Goal: Task Accomplishment & Management: Manage account settings

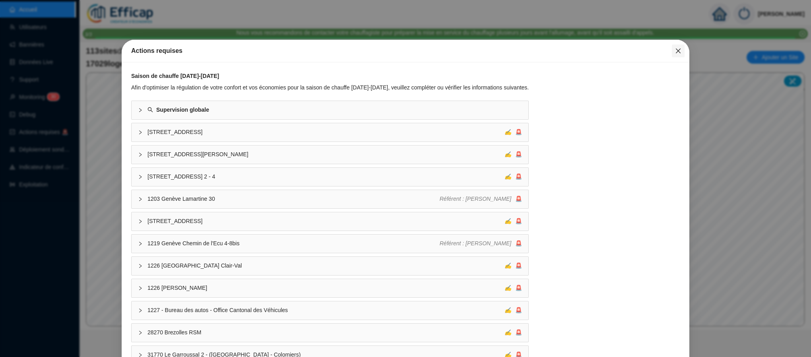
click at [675, 50] on icon "close" at bounding box center [678, 51] width 6 height 6
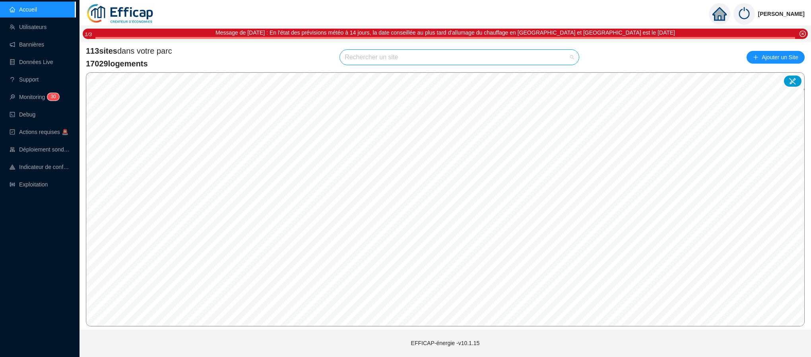
click at [460, 61] on input "search" at bounding box center [456, 57] width 222 height 15
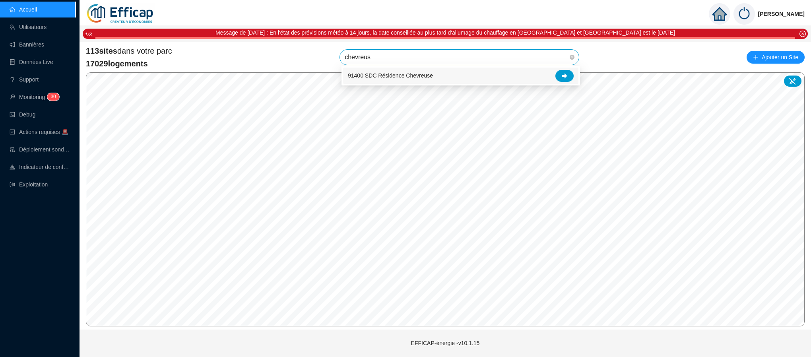
type input "chevreuse"
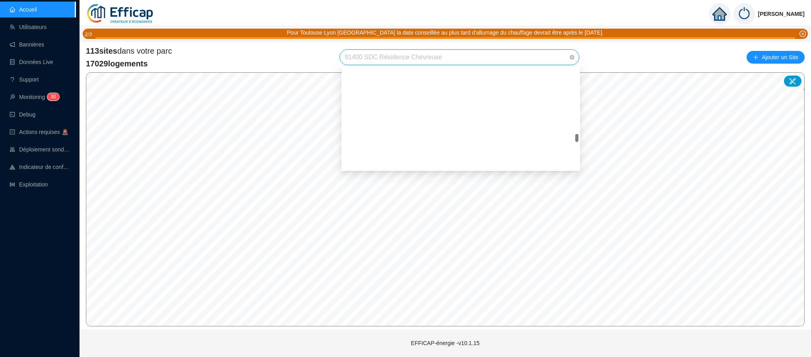
scroll to position [1021, 0]
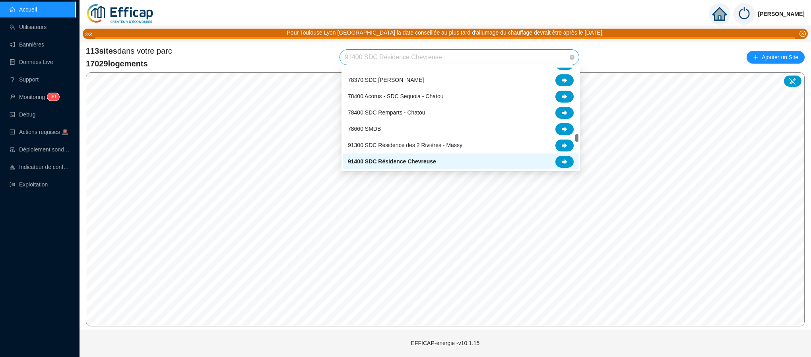
click at [452, 53] on span "91400 SDC Résidence Chevreuse" at bounding box center [459, 57] width 229 height 15
click at [561, 159] on icon at bounding box center [564, 162] width 6 height 6
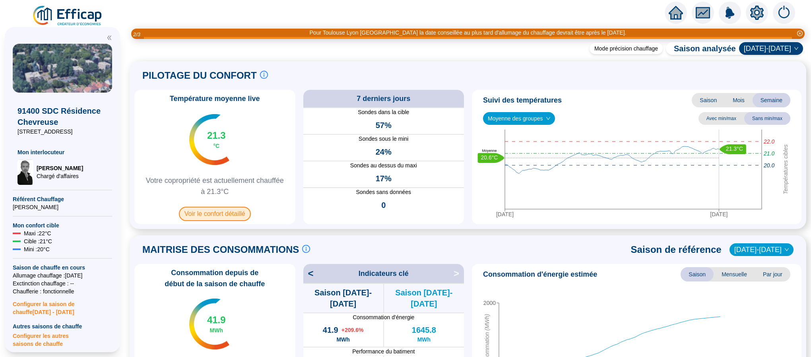
click at [235, 217] on span "Voir le confort détaillé" at bounding box center [215, 214] width 72 height 14
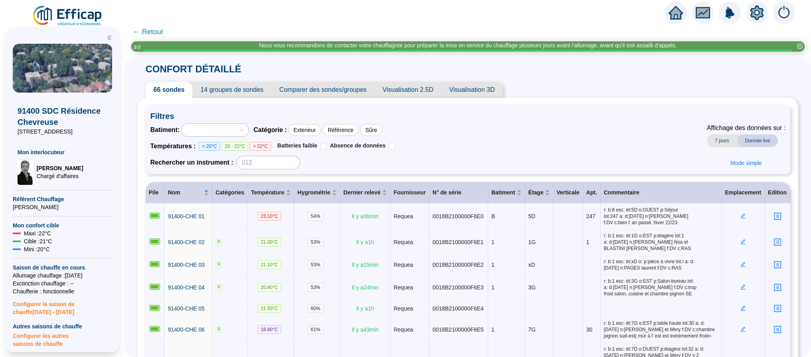
click at [296, 84] on span "Comparer des sondes/groupes" at bounding box center [322, 90] width 103 height 16
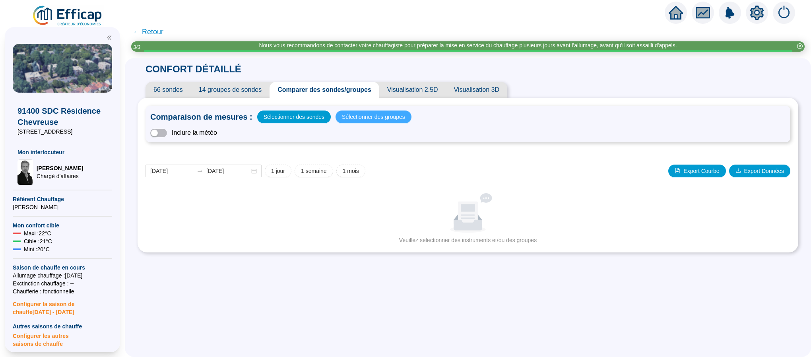
click at [347, 116] on span "Sélectionner des groupes" at bounding box center [373, 116] width 63 height 11
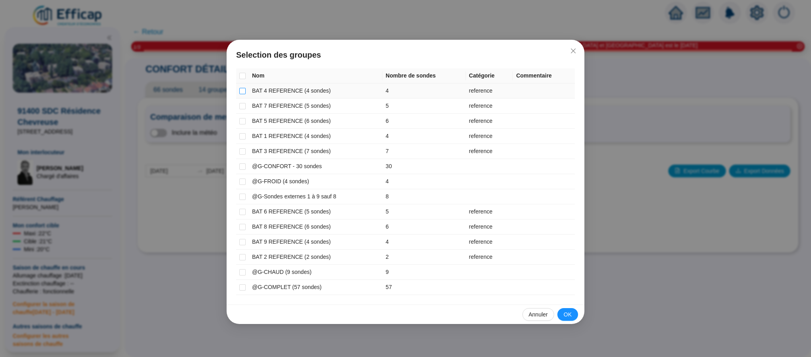
click at [242, 92] on input "checkbox" at bounding box center [242, 91] width 6 height 6
checkbox input "true"
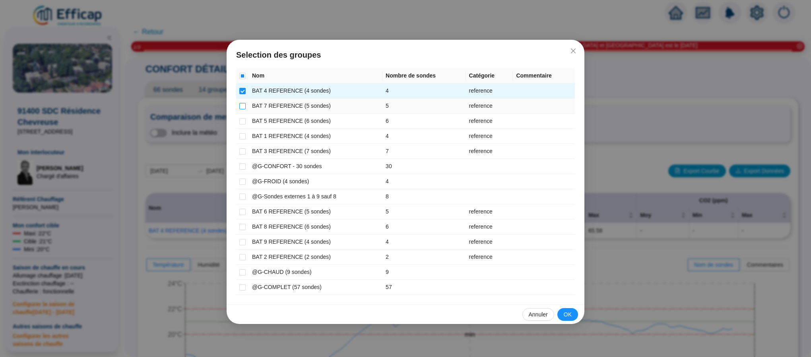
click at [240, 106] on input "checkbox" at bounding box center [242, 106] width 6 height 6
checkbox input "true"
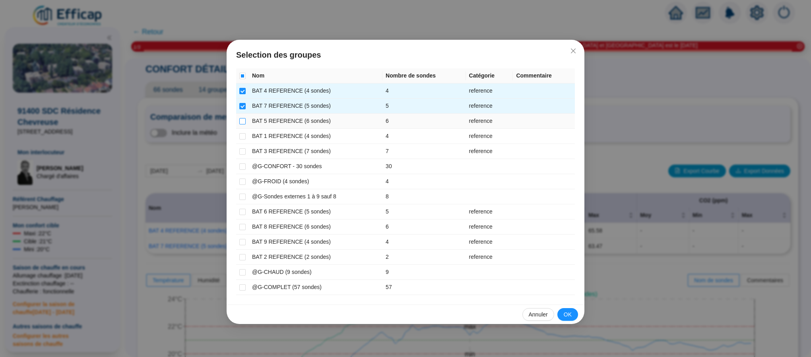
click at [243, 121] on input "checkbox" at bounding box center [242, 121] width 6 height 6
checkbox input "true"
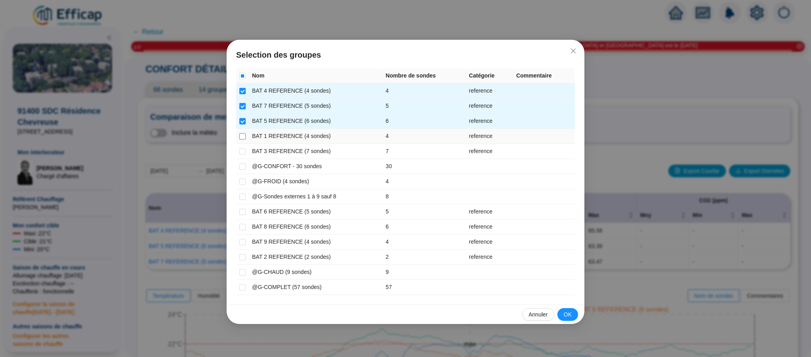
click at [241, 135] on input "checkbox" at bounding box center [242, 136] width 6 height 6
checkbox input "true"
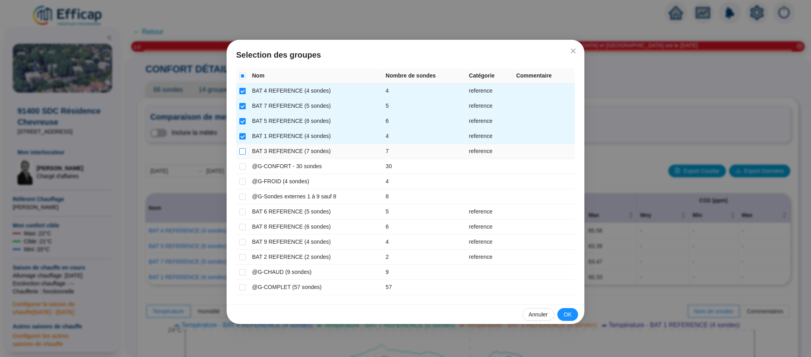
click at [242, 151] on input "checkbox" at bounding box center [242, 151] width 6 height 6
checkbox input "true"
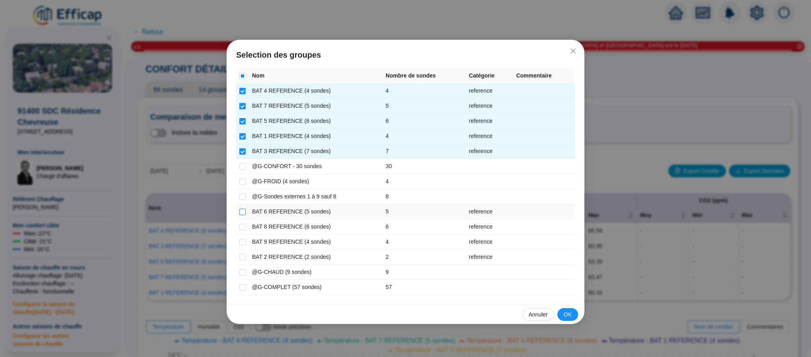
click at [241, 211] on input "checkbox" at bounding box center [242, 212] width 6 height 6
checkbox input "true"
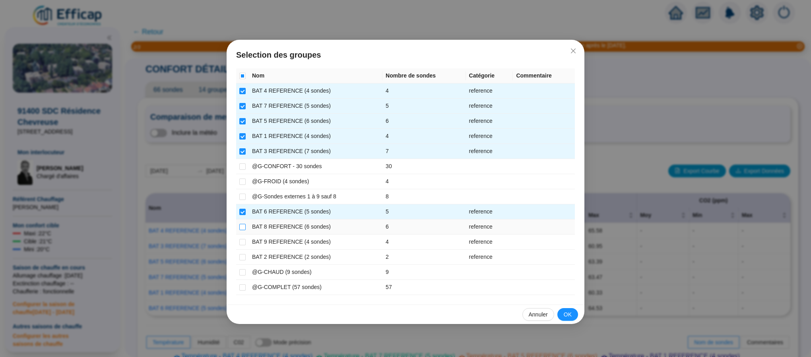
click at [243, 230] on input "checkbox" at bounding box center [242, 227] width 6 height 6
checkbox input "true"
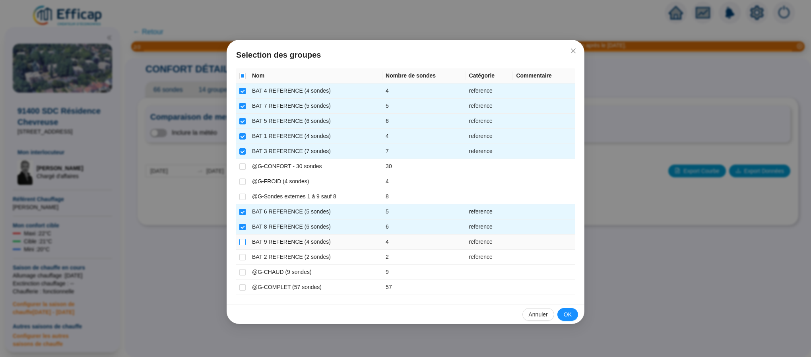
click at [243, 241] on input "checkbox" at bounding box center [242, 242] width 6 height 6
checkbox input "true"
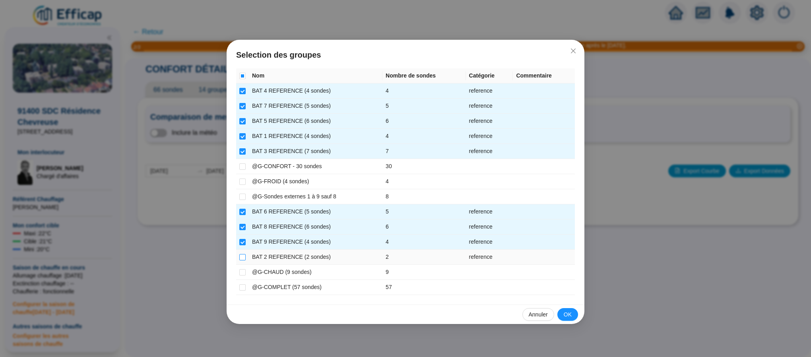
click at [243, 260] on input "checkbox" at bounding box center [242, 257] width 6 height 6
checkbox input "true"
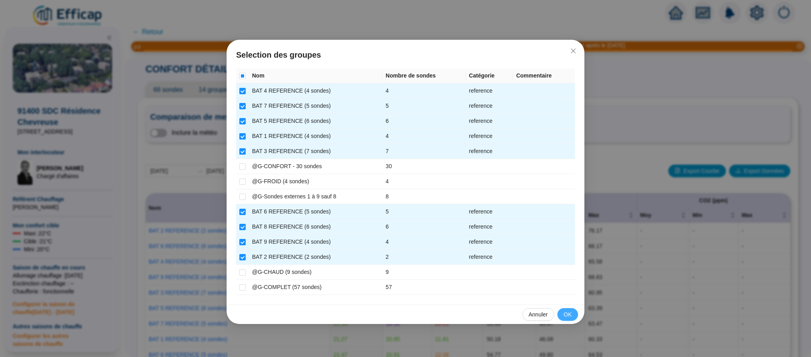
click at [564, 315] on span "OK" at bounding box center [567, 314] width 8 height 8
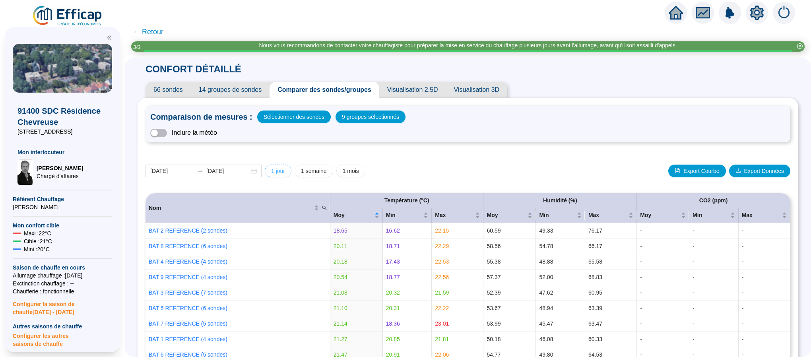
click at [279, 171] on button "1 jour" at bounding box center [278, 171] width 27 height 13
type input "[DATE]"
click at [288, 119] on span "Sélectionner des sondes" at bounding box center [293, 116] width 61 height 11
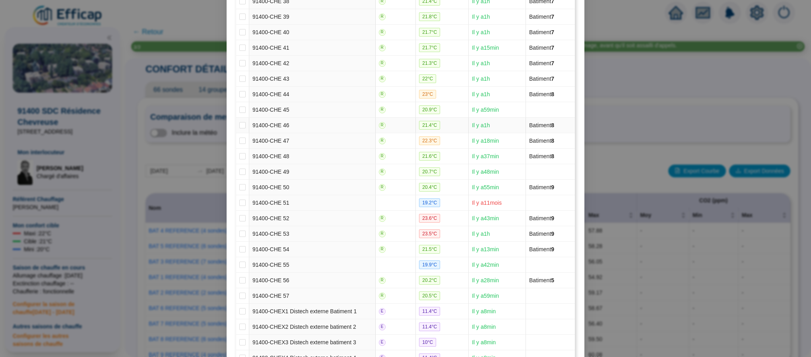
scroll to position [858, 0]
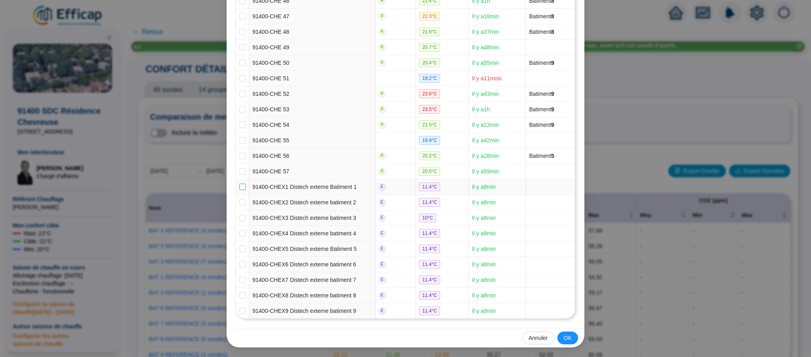
click at [239, 184] on input "checkbox" at bounding box center [242, 187] width 6 height 6
checkbox input "true"
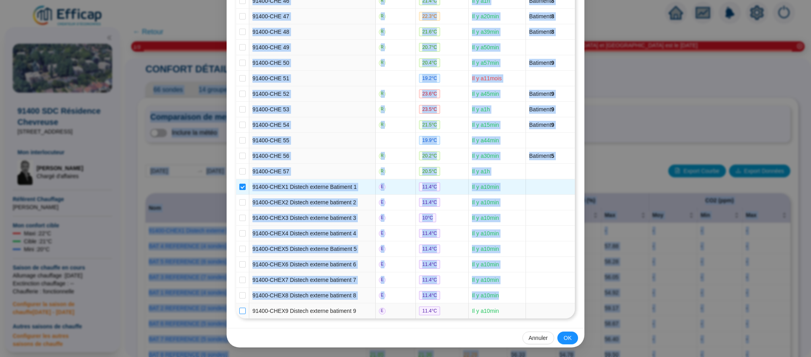
click at [239, 314] on label at bounding box center [242, 311] width 6 height 8
click at [239, 310] on input "checkbox" at bounding box center [242, 311] width 6 height 6
checkbox input "true"
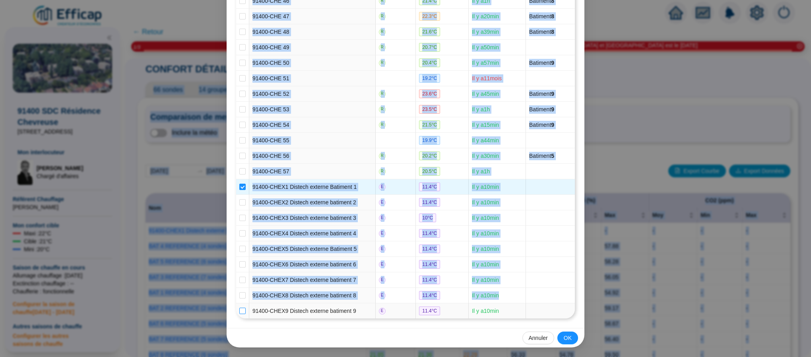
checkbox input "true"
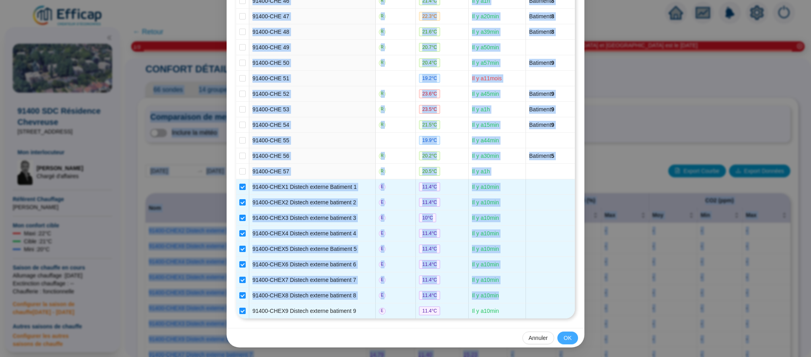
click at [564, 335] on span "OK" at bounding box center [567, 338] width 8 height 8
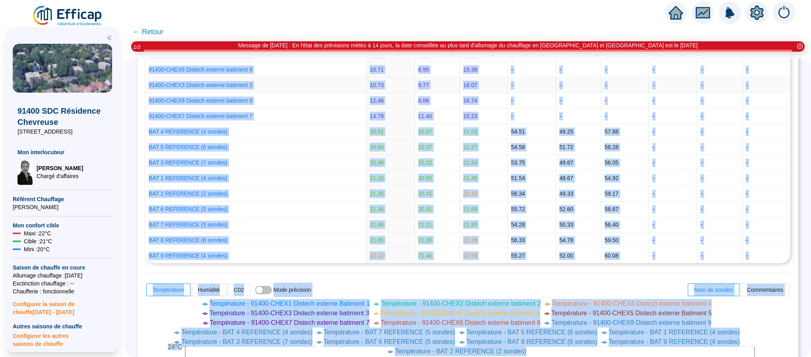
scroll to position [0, 0]
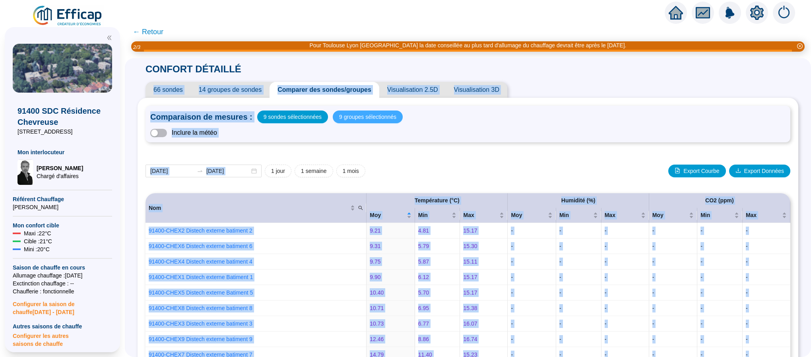
click at [346, 118] on span "9 groupes sélectionnés" at bounding box center [367, 116] width 57 height 11
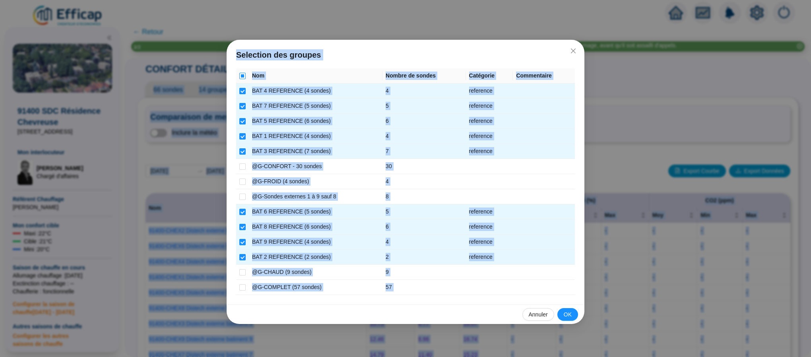
click at [242, 74] on input "Select all" at bounding box center [242, 76] width 6 height 6
checkbox input "true"
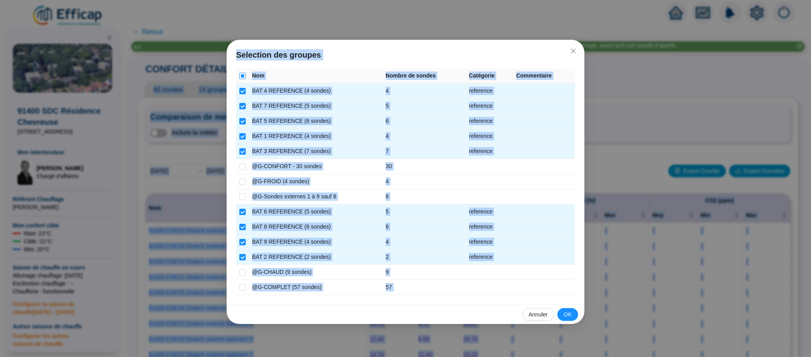
checkbox input "true"
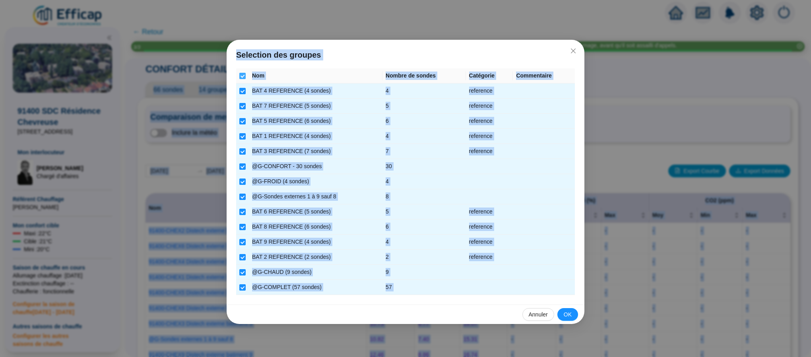
click at [239, 75] on input "Select all" at bounding box center [242, 76] width 6 height 6
checkbox input "false"
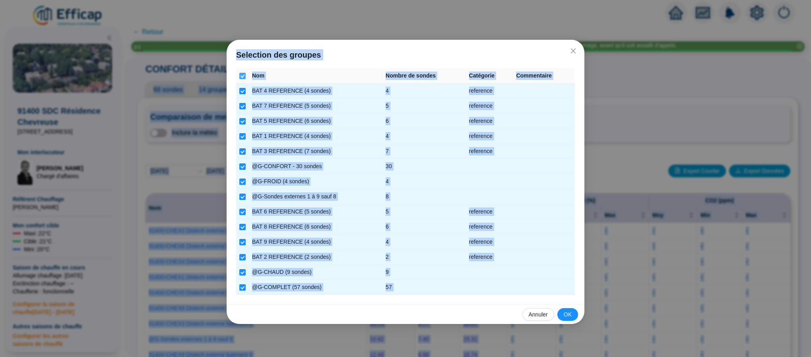
checkbox input "false"
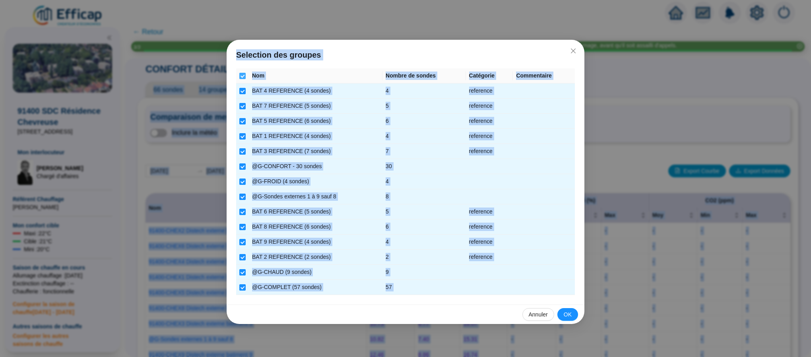
checkbox input "false"
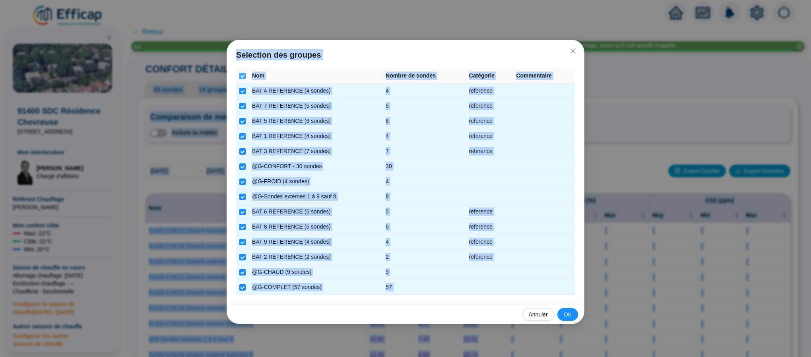
checkbox input "false"
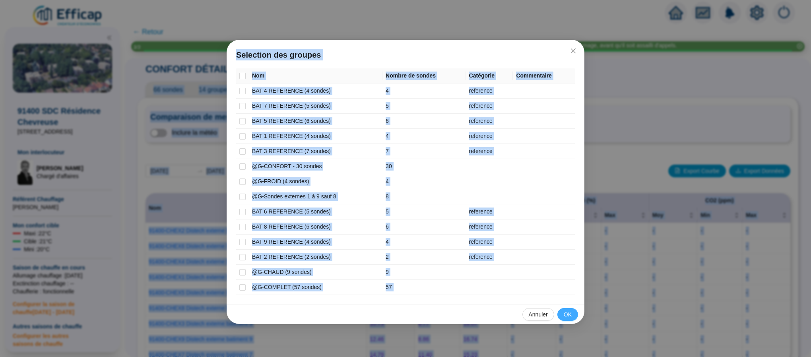
click at [565, 316] on span "OK" at bounding box center [567, 314] width 8 height 8
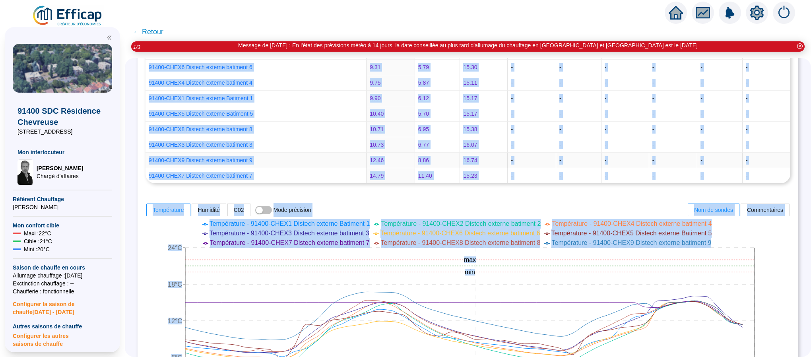
scroll to position [238, 0]
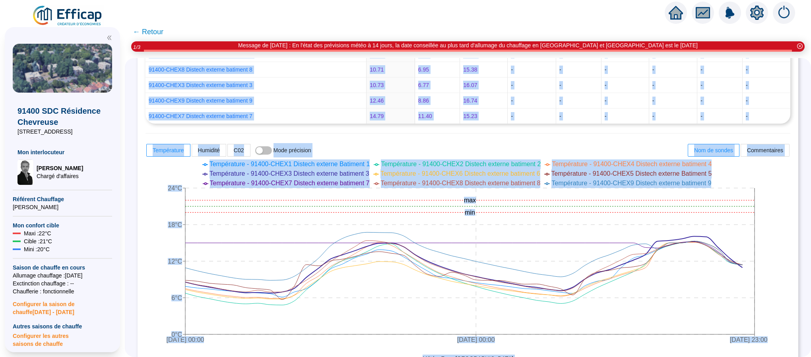
click at [381, 146] on div "Nom Température (°C) Humidité (%) CO2 (ppm) Moy Min Max Moy Min Max Moy Min Max…" at bounding box center [467, 241] width 645 height 573
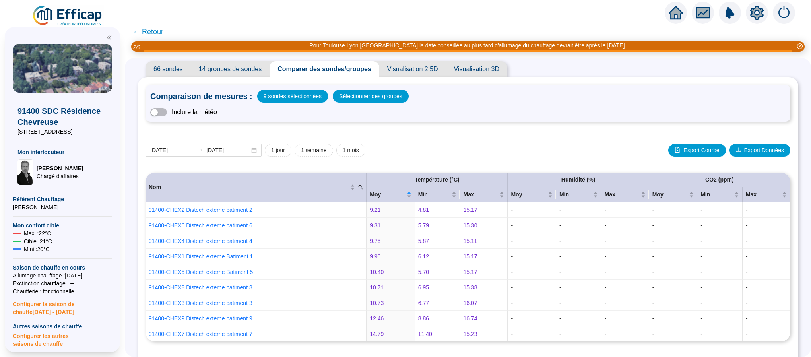
scroll to position [0, 0]
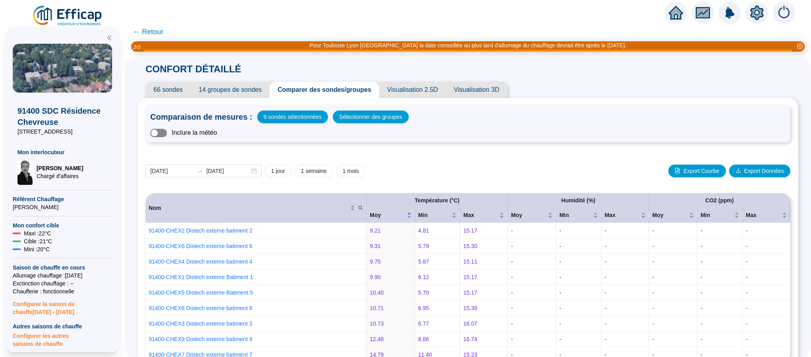
click at [167, 134] on span "button" at bounding box center [158, 133] width 17 height 8
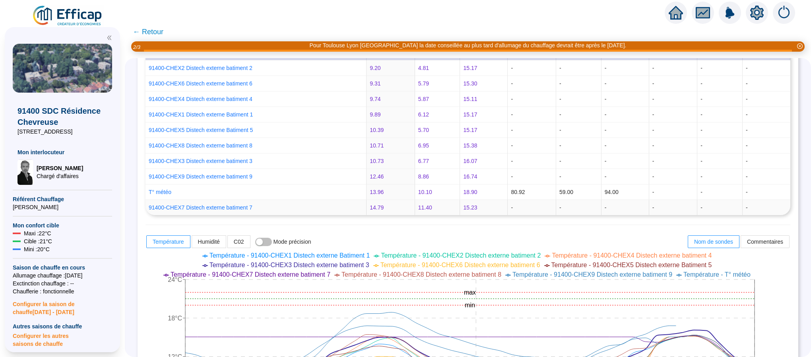
scroll to position [238, 0]
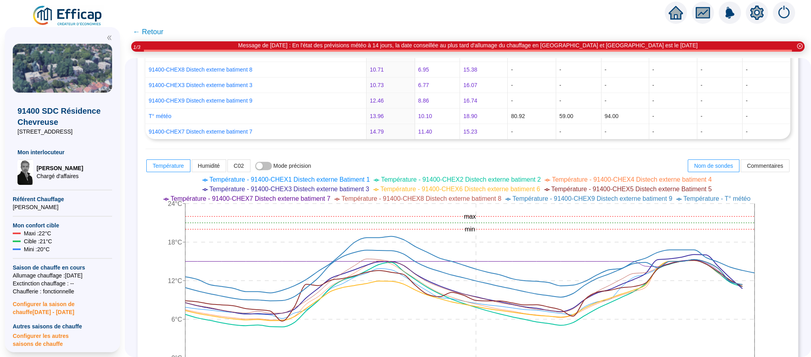
click at [714, 202] on span "Température - T° météo" at bounding box center [716, 198] width 67 height 7
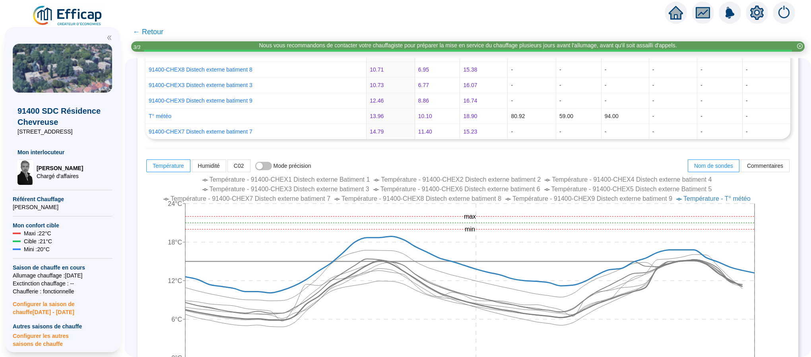
click at [158, 35] on span "← Retour" at bounding box center [148, 31] width 31 height 11
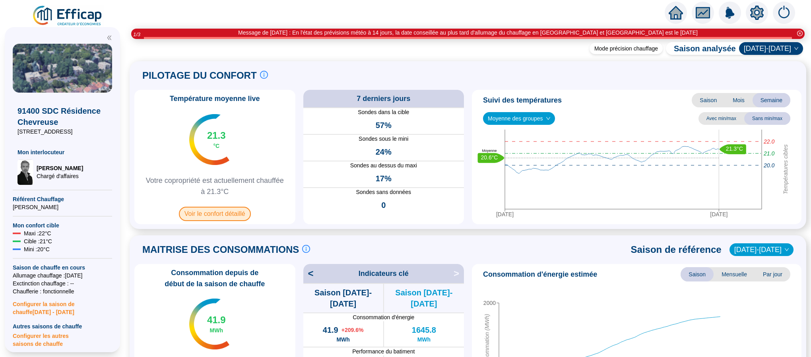
click at [218, 215] on span "Voir le confort détaillé" at bounding box center [215, 214] width 72 height 14
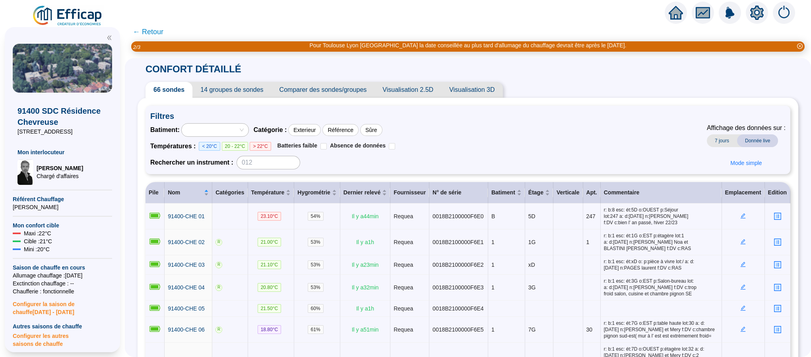
click at [330, 89] on span "Comparer des sondes/groupes" at bounding box center [322, 90] width 103 height 16
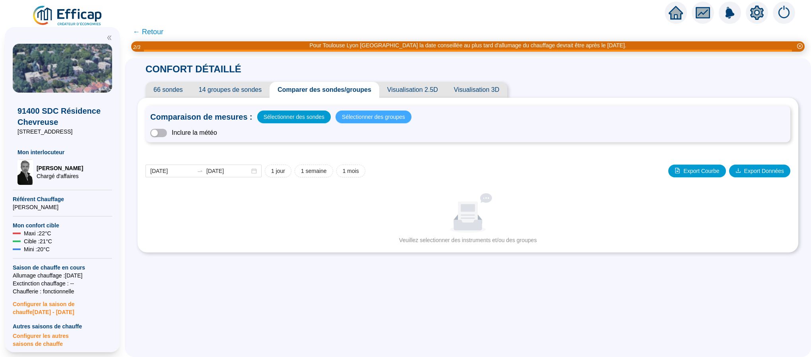
click at [353, 114] on span "Sélectionner des groupes" at bounding box center [373, 116] width 63 height 11
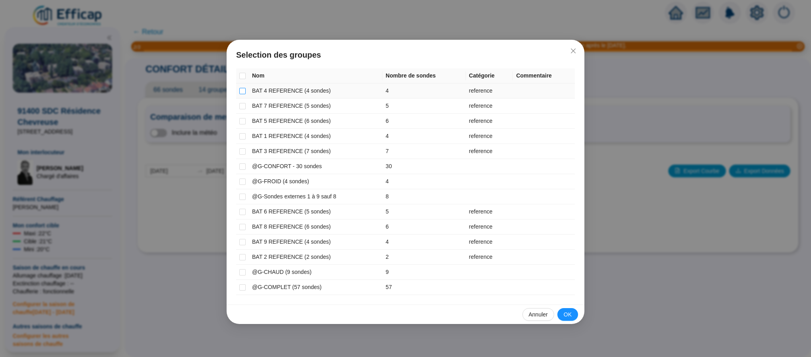
click at [243, 91] on input "checkbox" at bounding box center [242, 91] width 6 height 6
checkbox input "true"
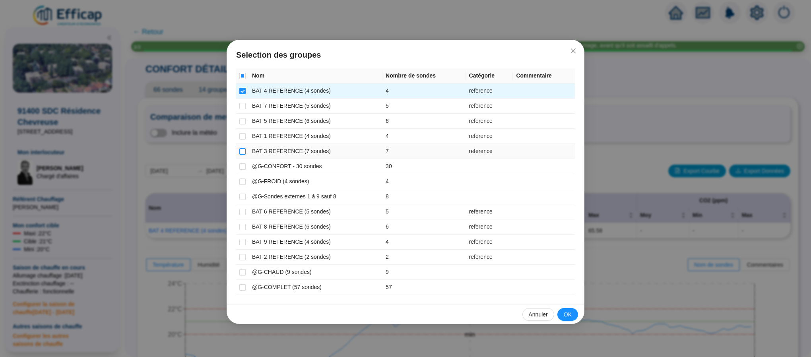
click at [241, 151] on input "checkbox" at bounding box center [242, 151] width 6 height 6
checkbox input "true"
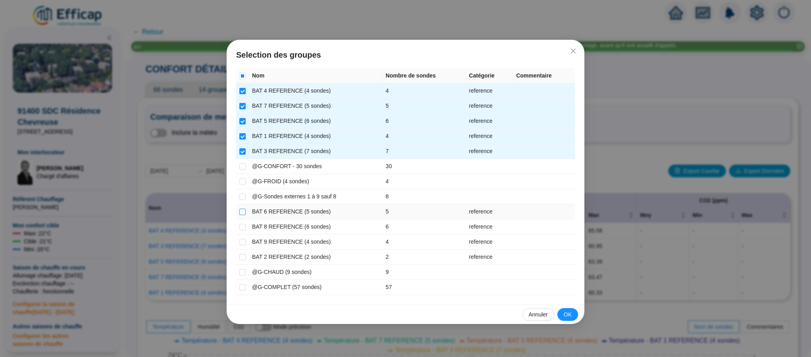
click at [243, 212] on input "checkbox" at bounding box center [242, 212] width 6 height 6
checkbox input "true"
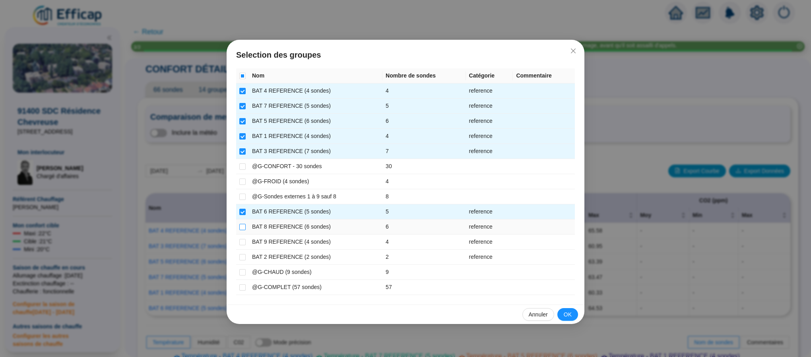
click at [241, 228] on input "checkbox" at bounding box center [242, 227] width 6 height 6
checkbox input "true"
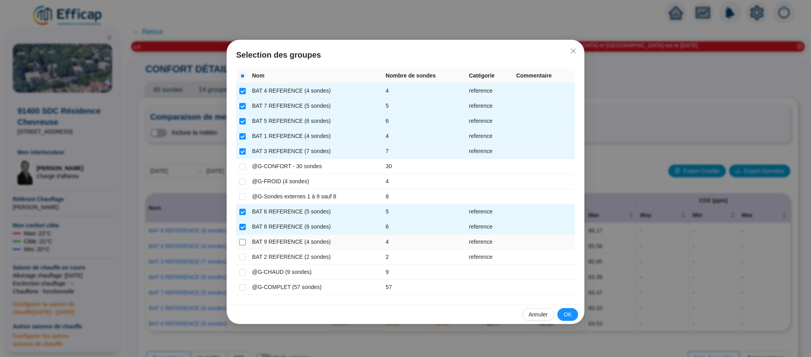
drag, startPoint x: 241, startPoint y: 241, endPoint x: 241, endPoint y: 246, distance: 4.8
click at [241, 241] on input "checkbox" at bounding box center [242, 242] width 6 height 6
checkbox input "true"
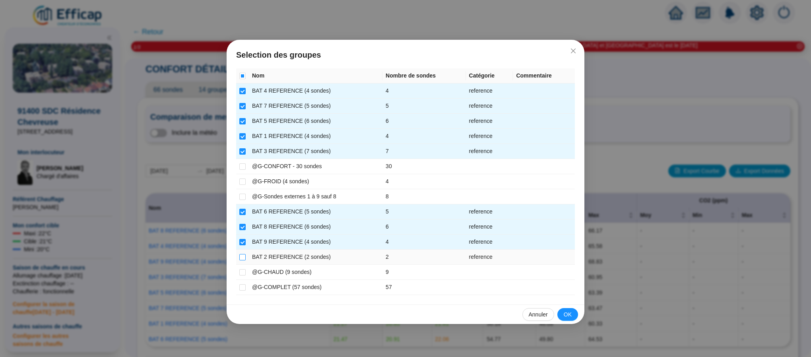
click at [240, 257] on input "checkbox" at bounding box center [242, 257] width 6 height 6
checkbox input "true"
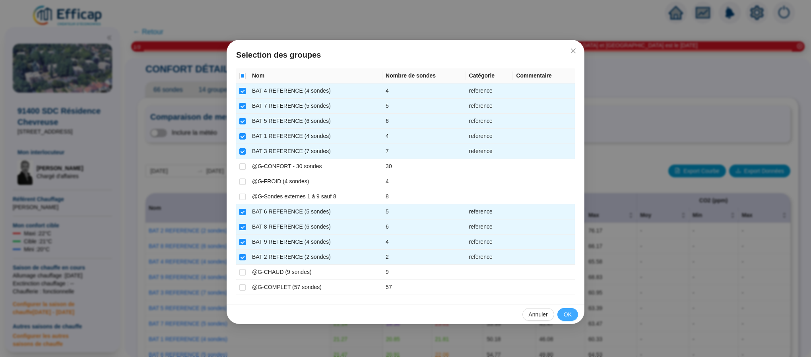
click at [562, 315] on button "OK" at bounding box center [567, 314] width 21 height 13
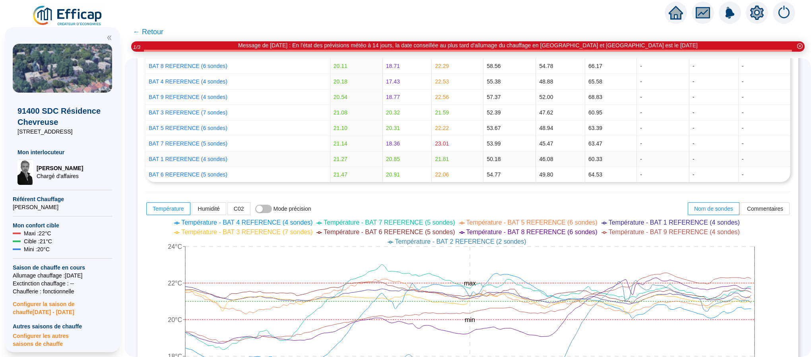
scroll to position [238, 0]
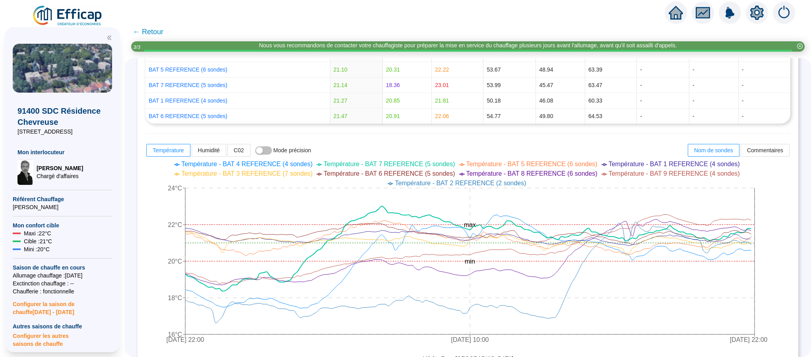
click at [791, 223] on div "CONFORT DÉTAILLÉ 66 sondes 14 groupes de sondes Comparer des sondes/groupes Vis…" at bounding box center [468, 207] width 686 height 299
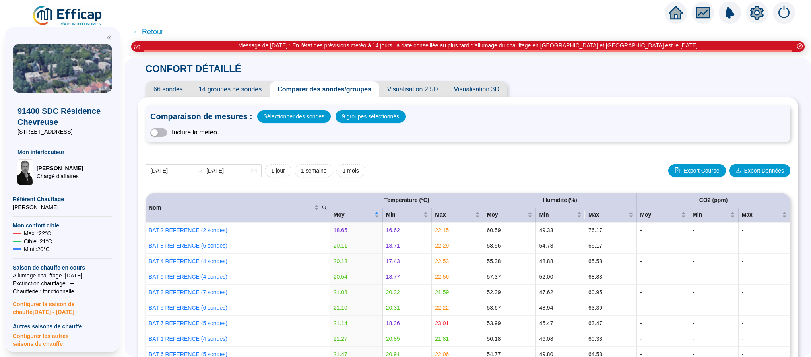
scroll to position [0, 0]
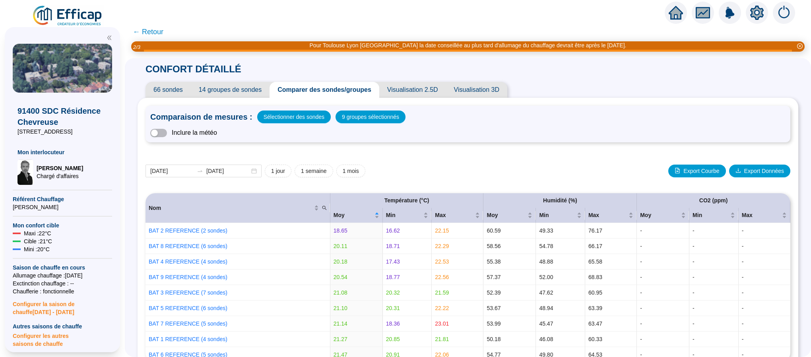
click at [159, 30] on span "← Retour" at bounding box center [148, 31] width 31 height 11
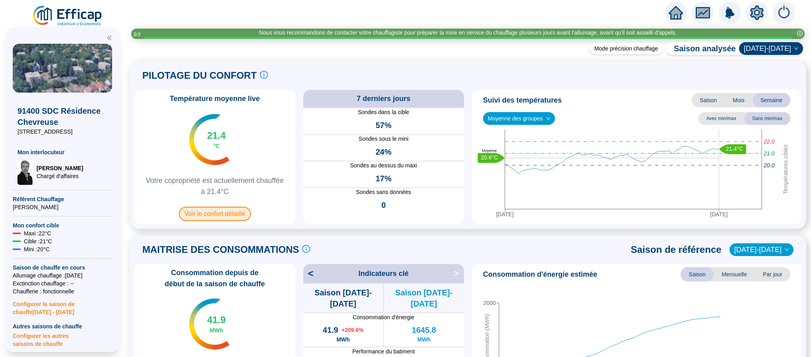
click at [217, 216] on span "Voir le confort détaillé" at bounding box center [215, 214] width 72 height 14
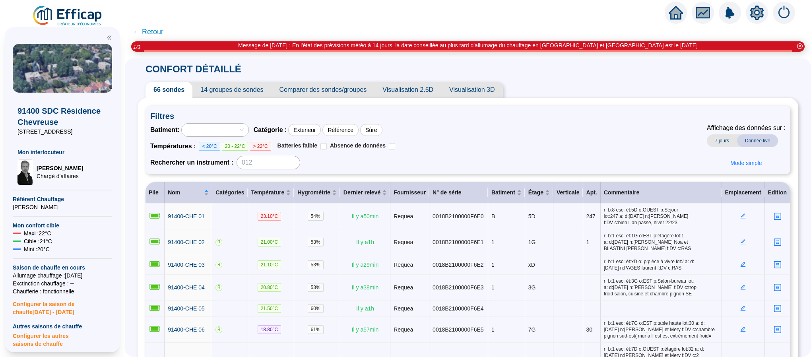
click at [317, 91] on span "Comparer des sondes/groupes" at bounding box center [322, 90] width 103 height 16
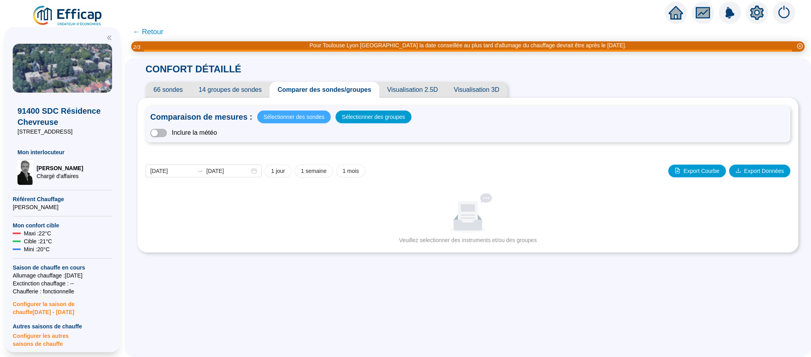
click at [309, 120] on span "Sélectionner des sondes" at bounding box center [293, 116] width 61 height 11
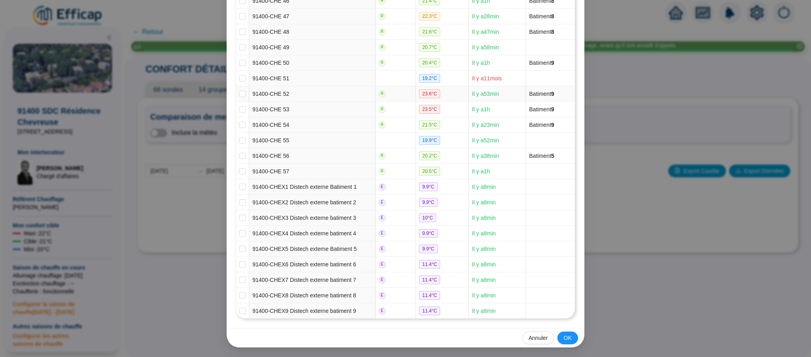
scroll to position [858, 0]
click at [239, 184] on input "checkbox" at bounding box center [242, 187] width 6 height 6
checkbox input "true"
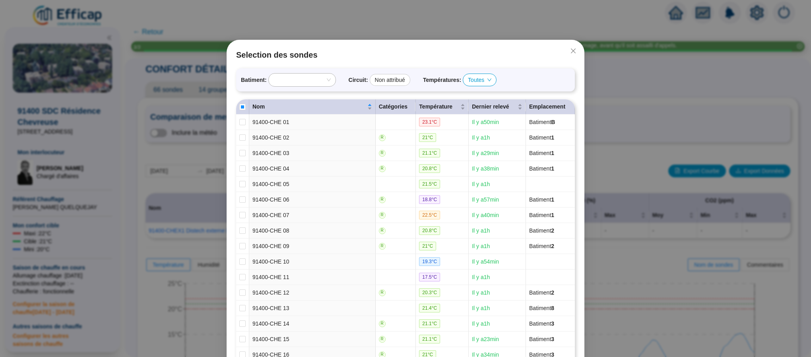
scroll to position [858, 0]
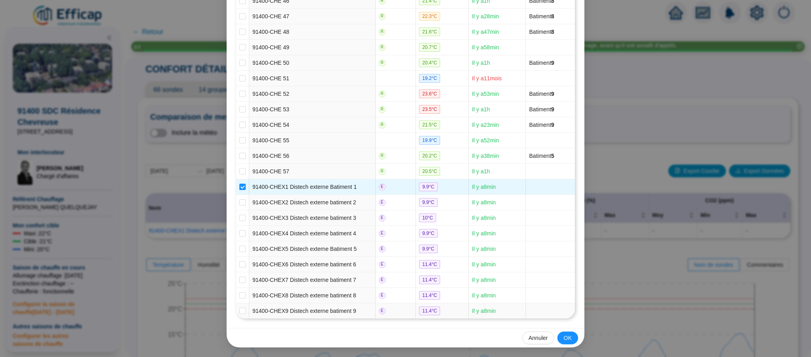
click at [239, 310] on input "checkbox" at bounding box center [242, 311] width 6 height 6
checkbox input "true"
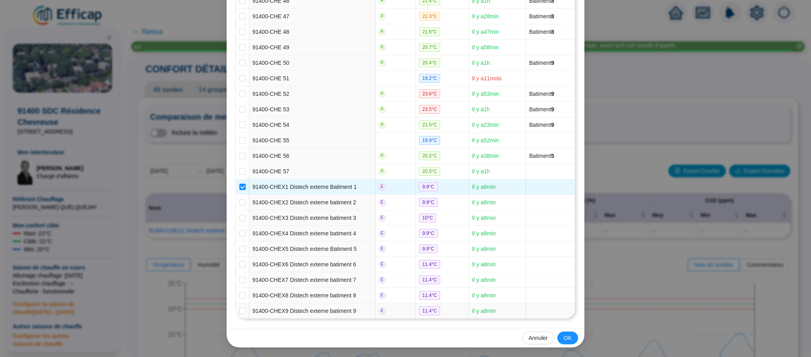
checkbox input "true"
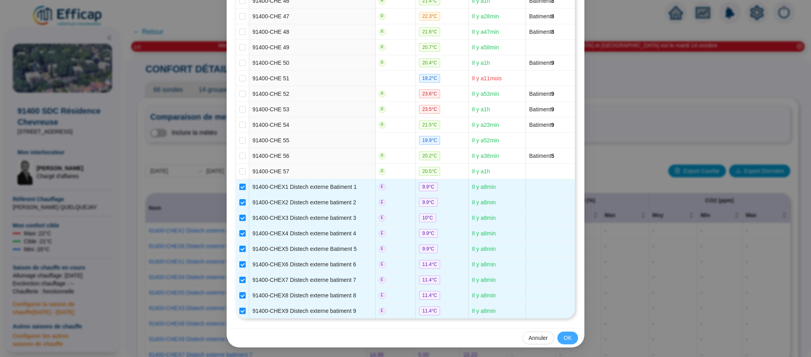
click at [557, 338] on button "OK" at bounding box center [567, 337] width 21 height 13
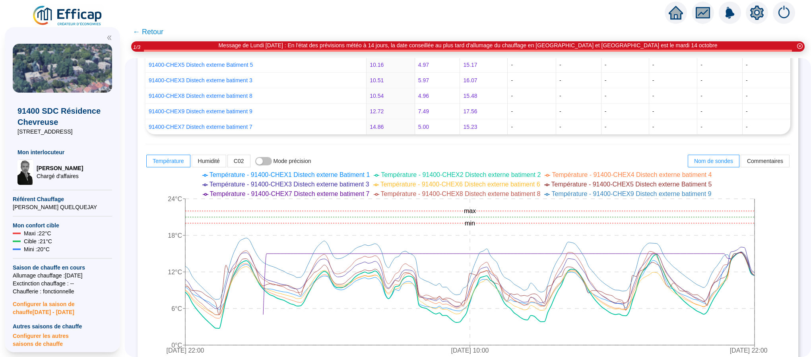
scroll to position [238, 0]
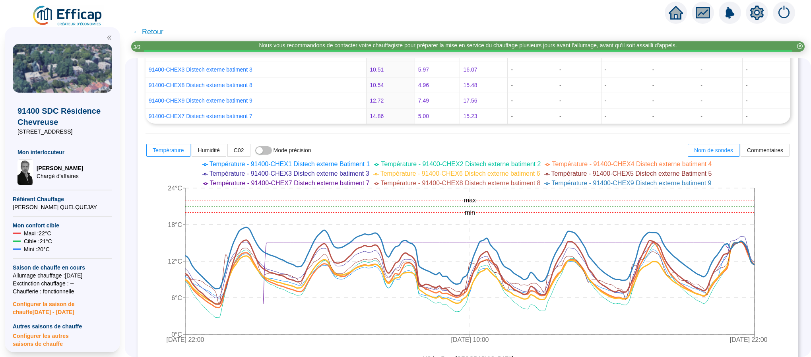
click at [155, 29] on span "← Retour" at bounding box center [148, 31] width 31 height 11
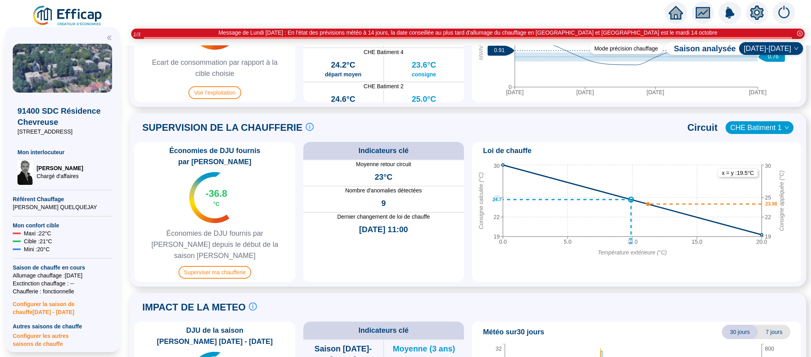
scroll to position [536, 0]
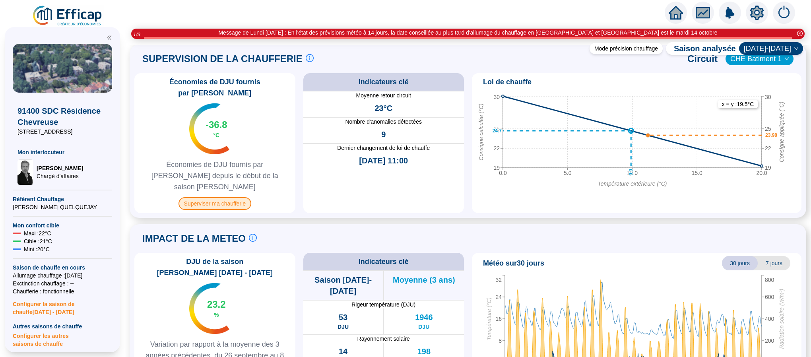
click at [198, 197] on span "Superviser ma chaufferie" at bounding box center [214, 203] width 73 height 13
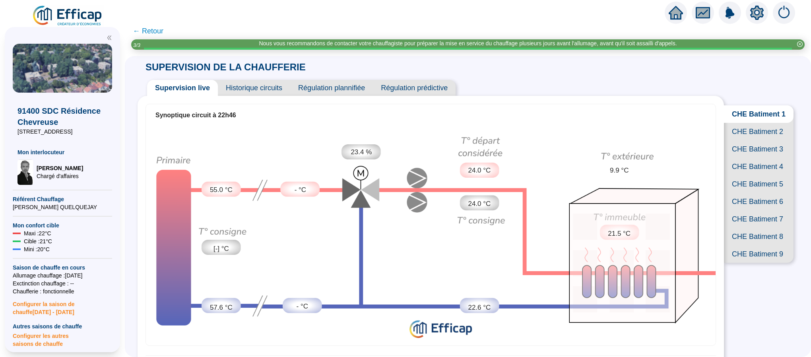
click at [761, 136] on span "CHE Batiment 2" at bounding box center [759, 131] width 70 height 17
click at [757, 158] on span "CHE Batiment 3" at bounding box center [759, 148] width 70 height 17
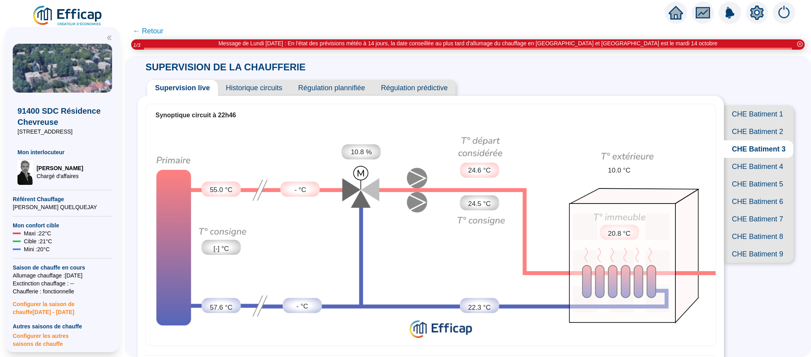
click at [746, 175] on span "CHE Batiment 4" at bounding box center [759, 166] width 70 height 17
click at [744, 193] on span "CHE Batiment 5" at bounding box center [759, 183] width 70 height 17
click at [744, 210] on span "CHE Batiment 6" at bounding box center [759, 201] width 70 height 17
click at [749, 228] on span "CHE Batiment 7" at bounding box center [759, 218] width 70 height 17
click at [750, 245] on span "CHE Batiment 8" at bounding box center [759, 236] width 70 height 17
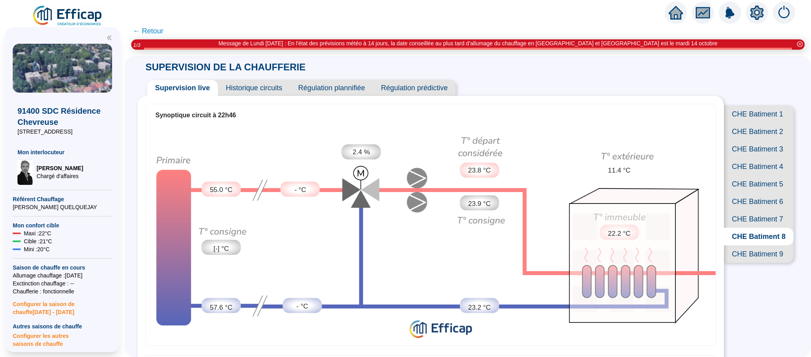
click at [748, 263] on span "CHE Batiment 9" at bounding box center [759, 253] width 70 height 17
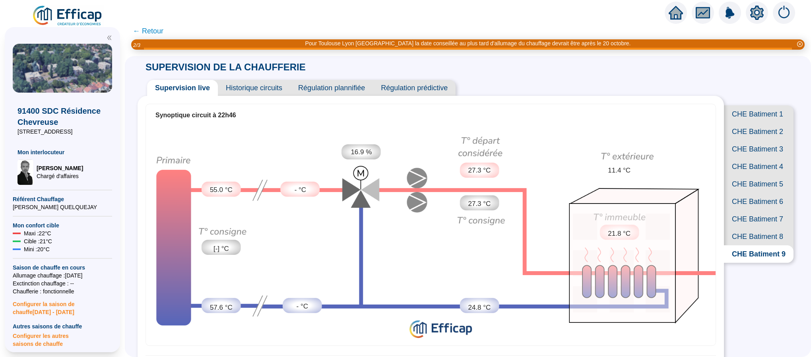
click at [740, 117] on span "CHE Batiment 1" at bounding box center [759, 113] width 70 height 17
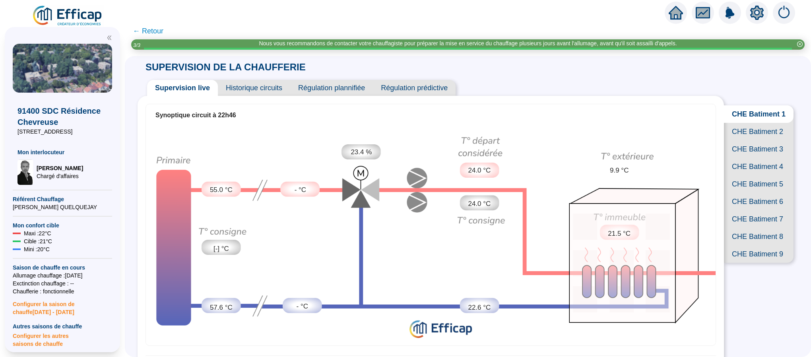
click at [246, 86] on span "Historique circuits" at bounding box center [254, 88] width 72 height 16
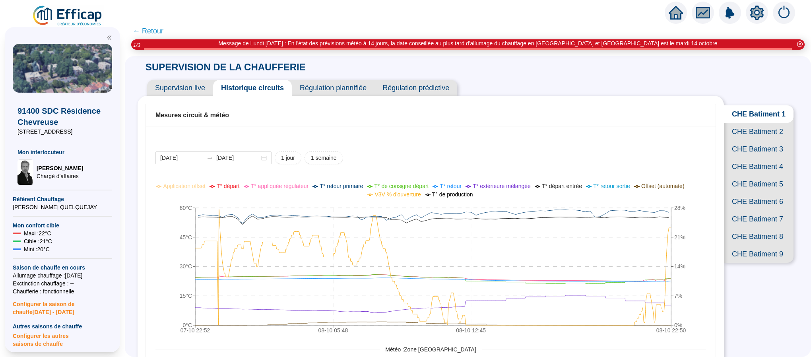
click at [751, 137] on span "CHE Batiment 2" at bounding box center [759, 131] width 70 height 17
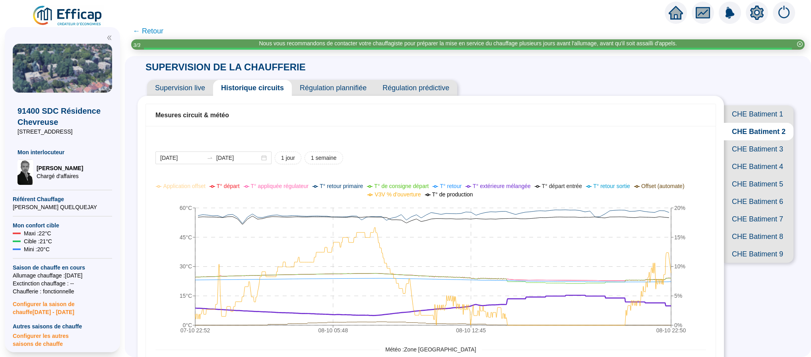
click at [756, 158] on span "CHE Batiment 3" at bounding box center [759, 148] width 70 height 17
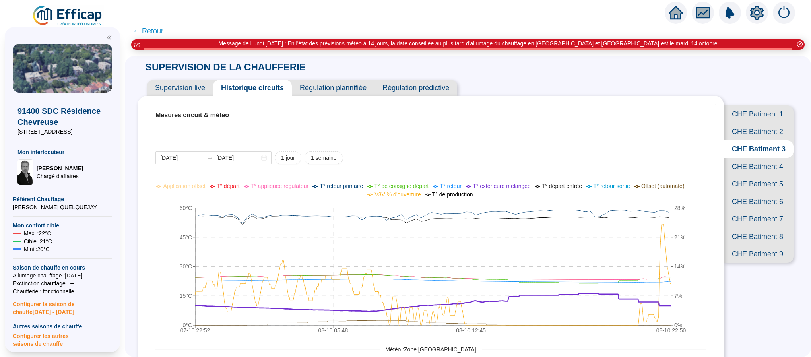
click at [755, 175] on span "CHE Batiment 4" at bounding box center [759, 166] width 70 height 17
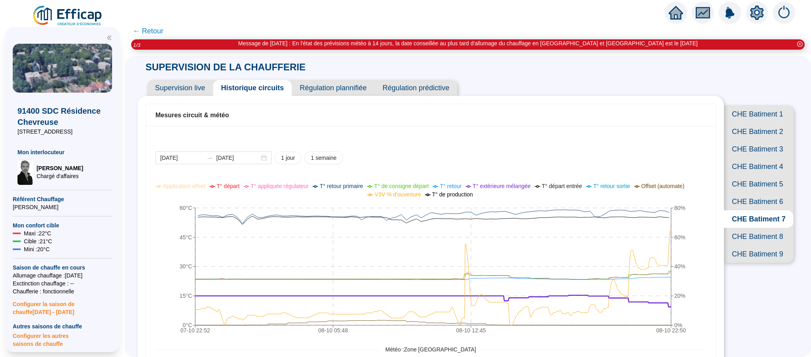
click at [731, 245] on span "CHE Batiment 8" at bounding box center [759, 236] width 70 height 17
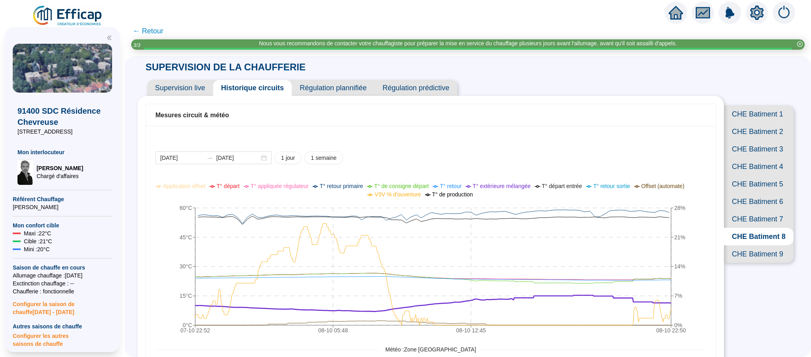
click at [751, 263] on span "CHE Batiment 9" at bounding box center [759, 253] width 70 height 17
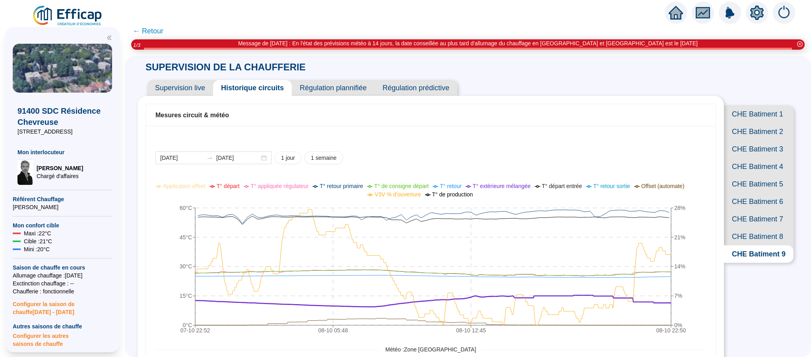
click at [193, 89] on span "Supervision live" at bounding box center [180, 88] width 66 height 16
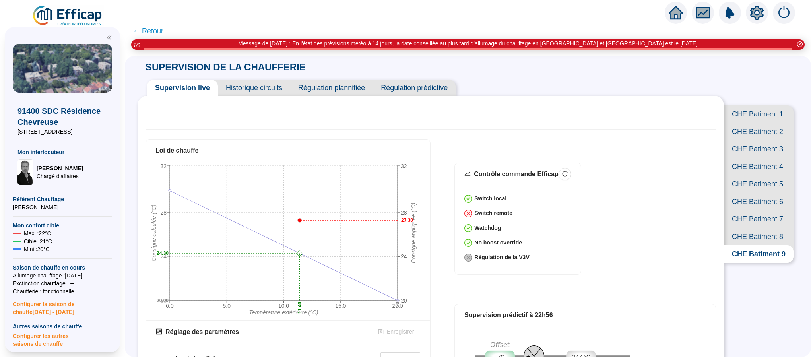
click at [747, 114] on span "CHE Batiment 1" at bounding box center [759, 113] width 70 height 17
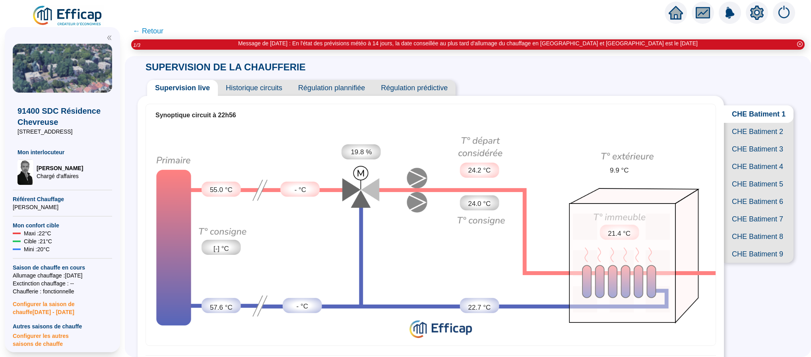
click at [734, 140] on span "CHE Batiment 2" at bounding box center [759, 131] width 70 height 17
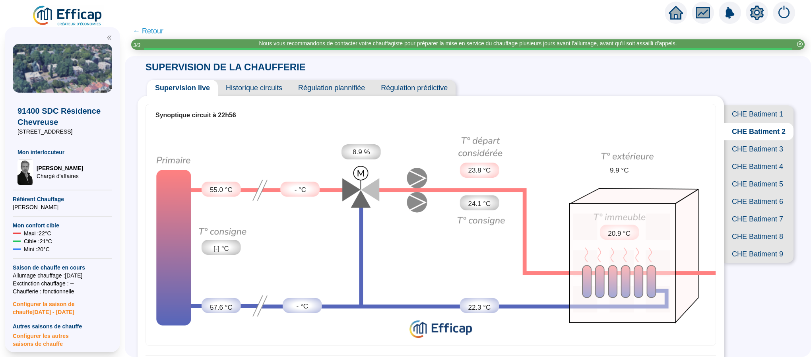
click at [755, 158] on span "CHE Batiment 3" at bounding box center [759, 148] width 70 height 17
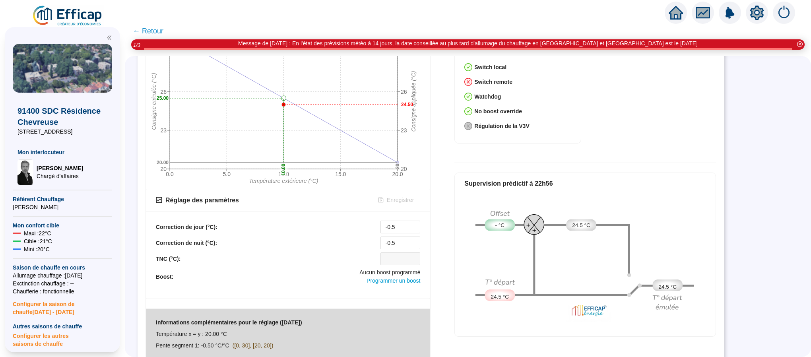
scroll to position [365, 0]
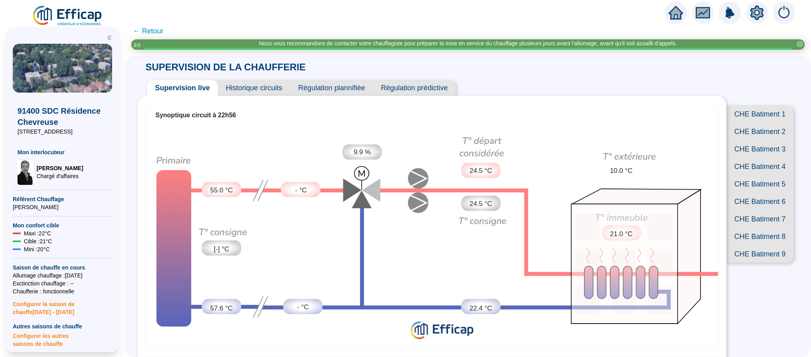
click at [744, 158] on span "CHE Batiment 3" at bounding box center [759, 148] width 67 height 17
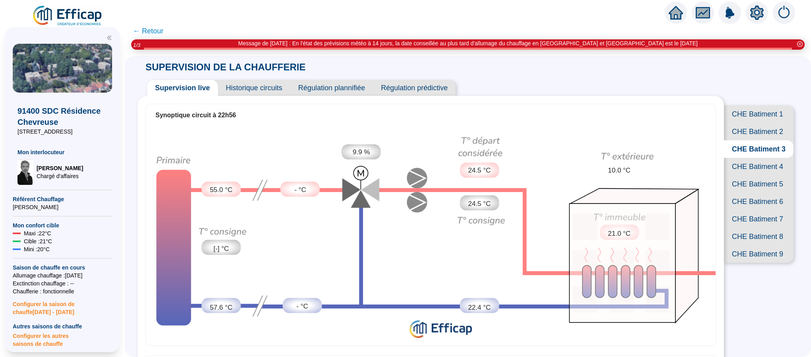
click at [747, 175] on span "CHE Batiment 4" at bounding box center [759, 166] width 70 height 17
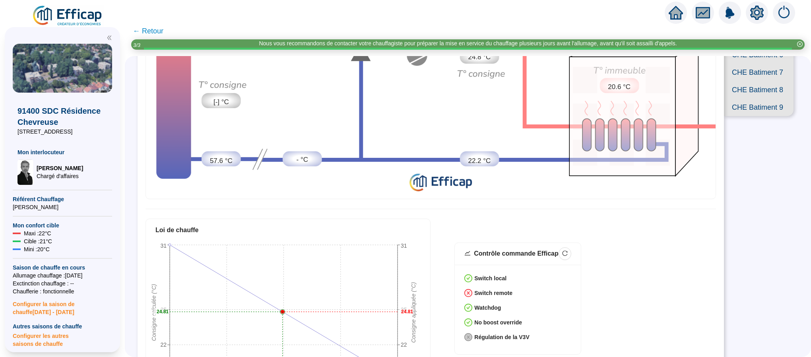
scroll to position [67, 0]
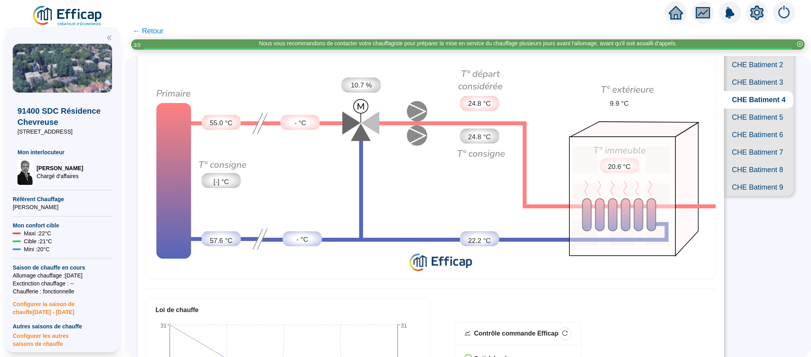
click at [763, 126] on span "CHE Batiment 5" at bounding box center [759, 116] width 70 height 17
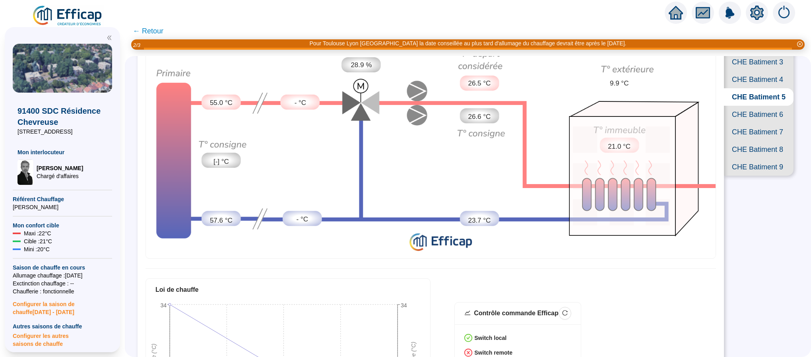
scroll to position [67, 0]
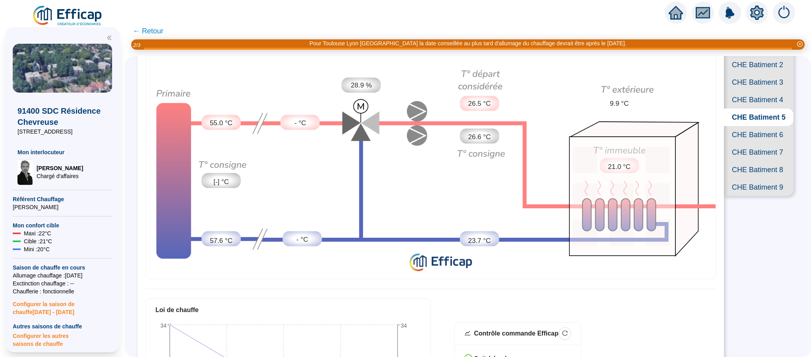
click at [749, 143] on span "CHE Batiment 6" at bounding box center [759, 134] width 70 height 17
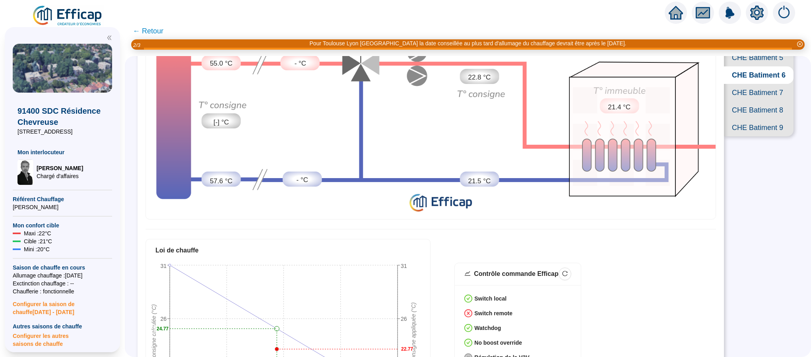
scroll to position [67, 0]
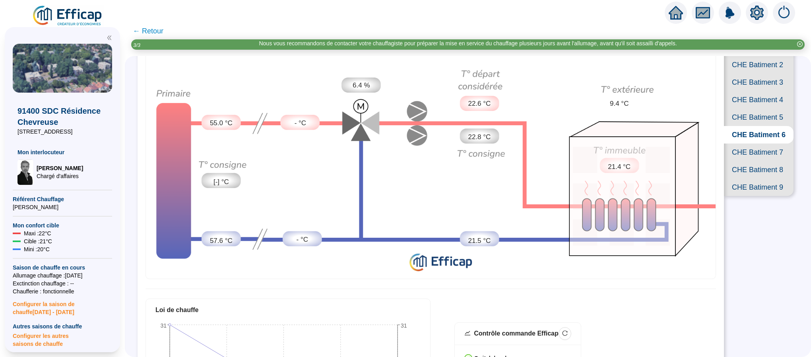
click at [746, 161] on span "CHE Batiment 7" at bounding box center [759, 151] width 70 height 17
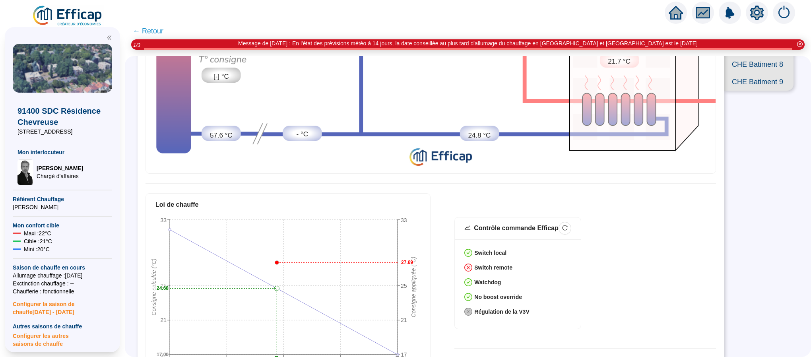
scroll to position [126, 0]
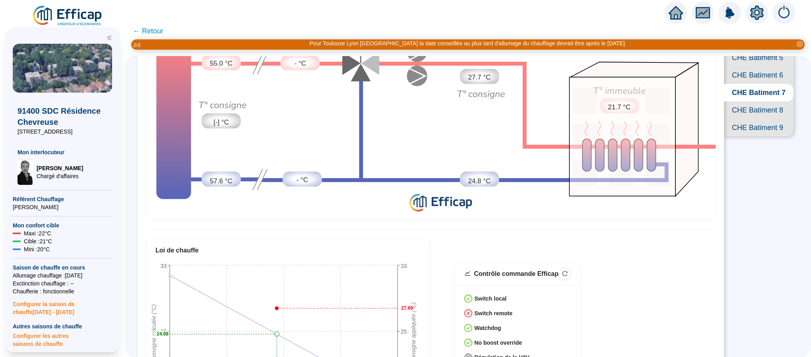
click at [751, 119] on span "CHE Batiment 8" at bounding box center [759, 109] width 70 height 17
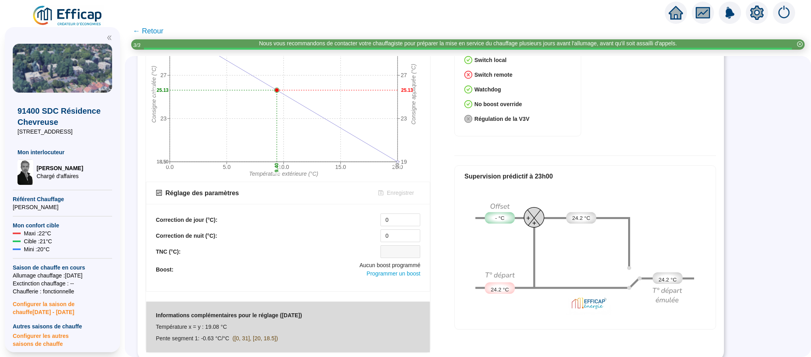
scroll to position [186, 0]
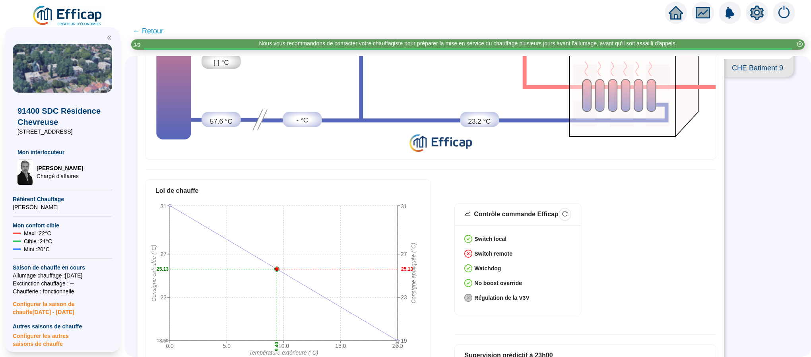
click at [728, 77] on span "CHE Batiment 9" at bounding box center [759, 67] width 70 height 17
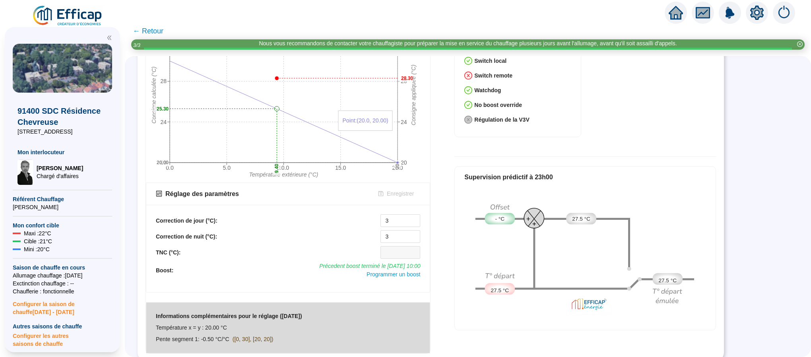
scroll to position [365, 0]
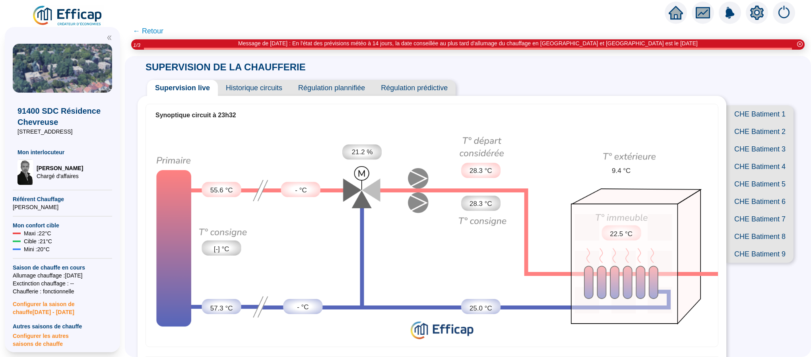
click at [747, 111] on span "CHE Batiment 1" at bounding box center [759, 113] width 67 height 17
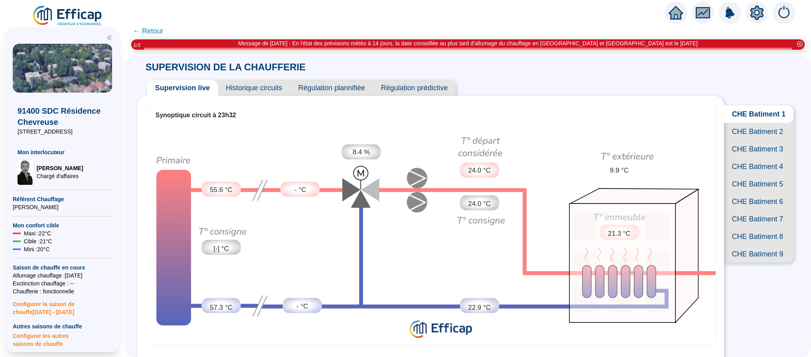
click at [736, 136] on span "CHE Batiment 2" at bounding box center [759, 131] width 70 height 17
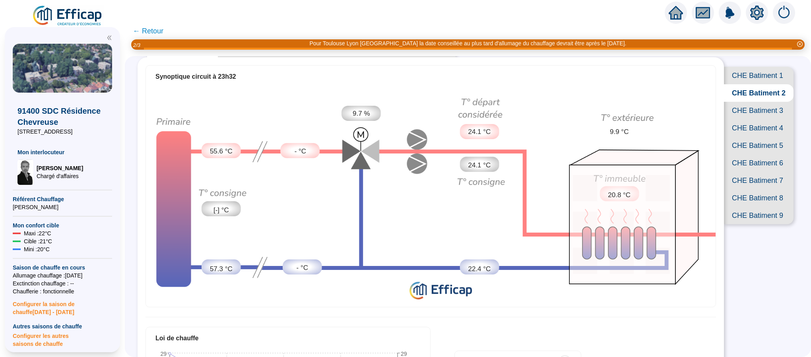
scroll to position [36, 0]
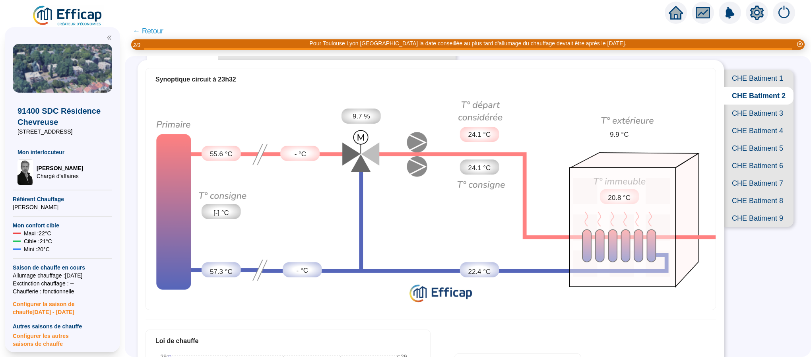
click at [743, 122] on span "CHE Batiment 3" at bounding box center [759, 113] width 70 height 17
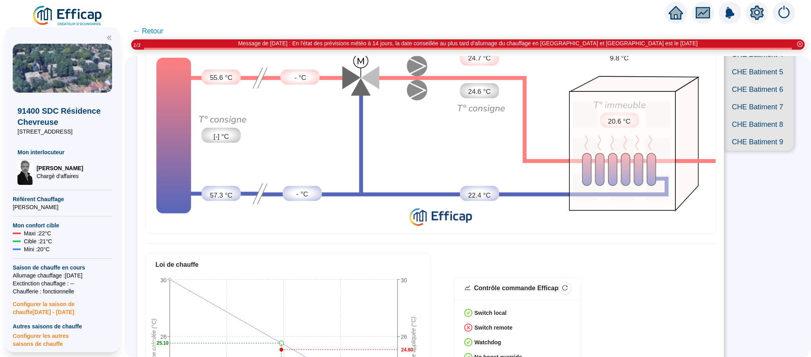
scroll to position [67, 0]
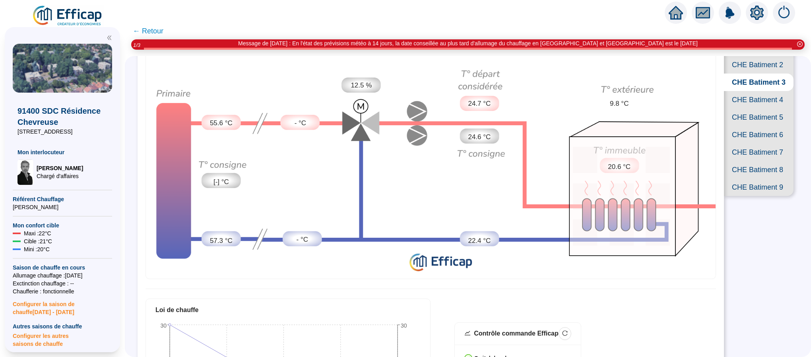
click at [750, 108] on span "CHE Batiment 4" at bounding box center [759, 99] width 70 height 17
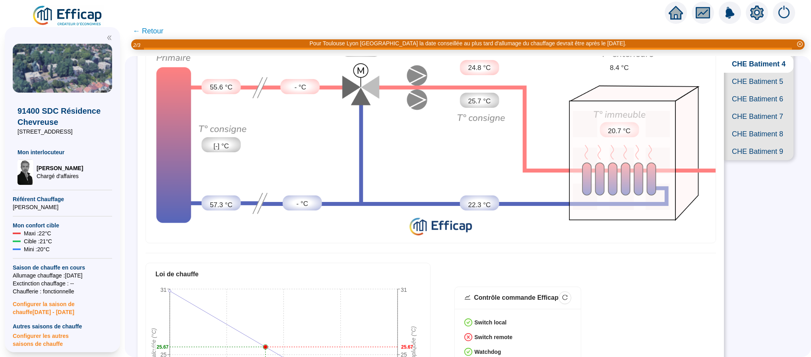
scroll to position [36, 0]
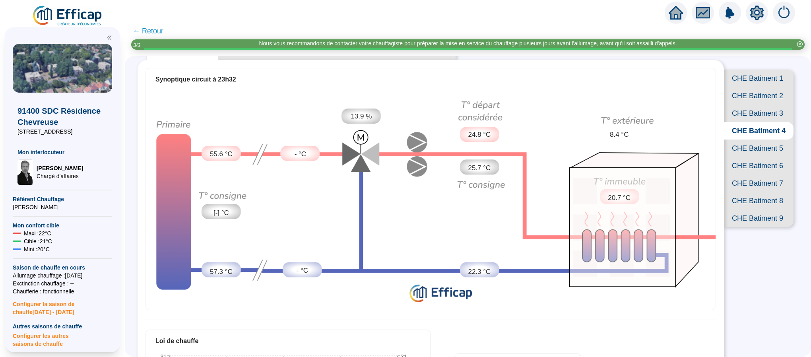
click at [750, 157] on span "CHE Batiment 5" at bounding box center [759, 147] width 70 height 17
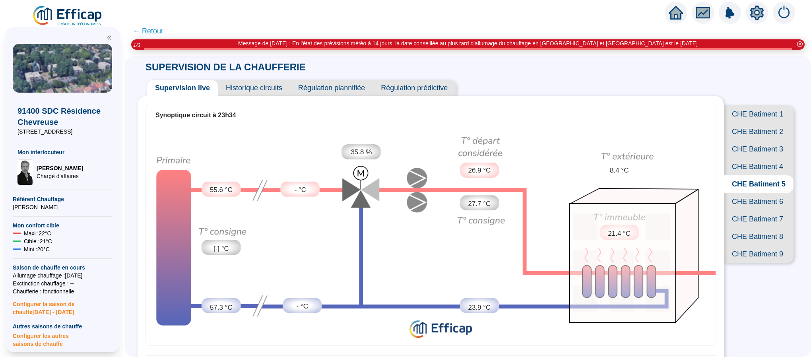
click at [765, 210] on span "CHE Batiment 6" at bounding box center [759, 201] width 70 height 17
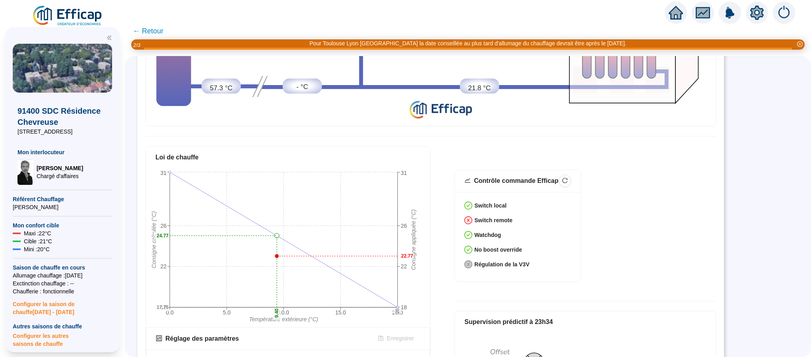
scroll to position [67, 0]
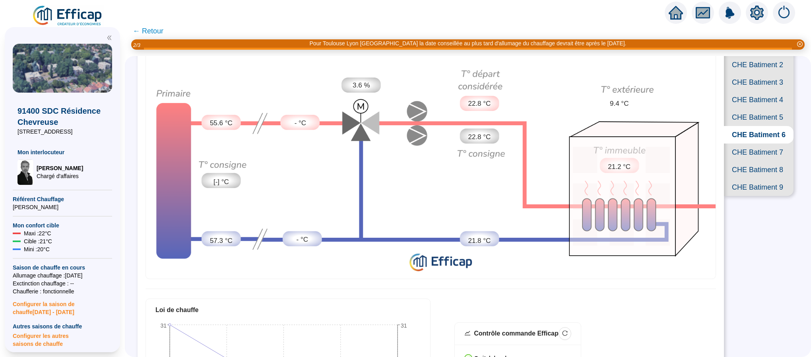
click at [759, 161] on span "CHE Batiment 7" at bounding box center [759, 151] width 70 height 17
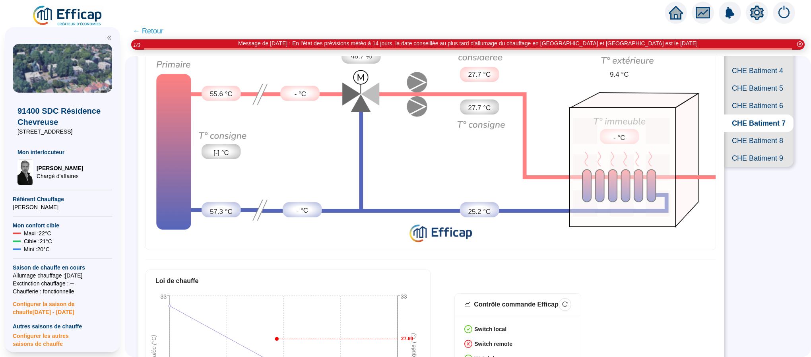
scroll to position [95, 0]
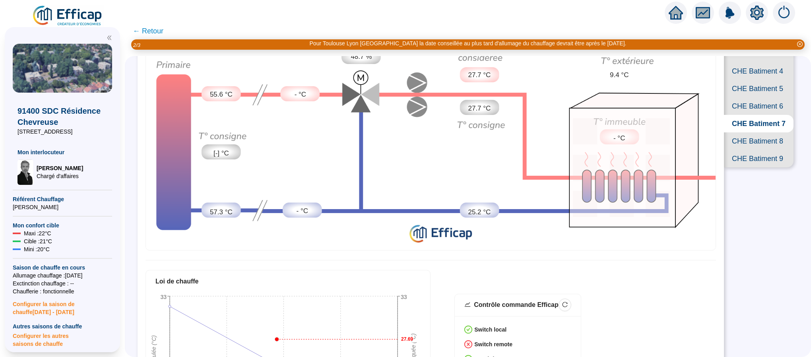
click at [745, 150] on span "CHE Batiment 8" at bounding box center [759, 140] width 70 height 17
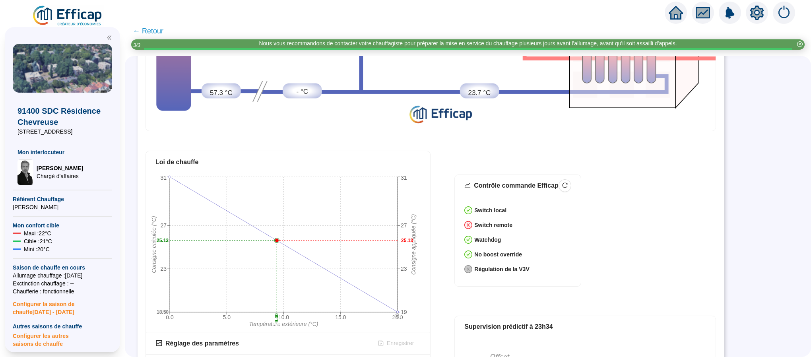
scroll to position [36, 0]
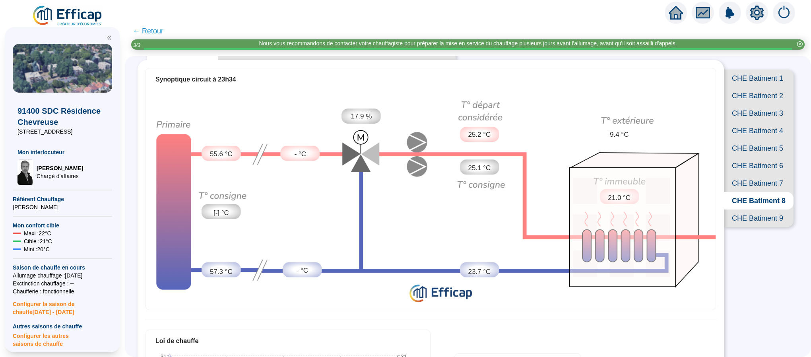
click at [750, 227] on span "CHE Batiment 9" at bounding box center [759, 217] width 70 height 17
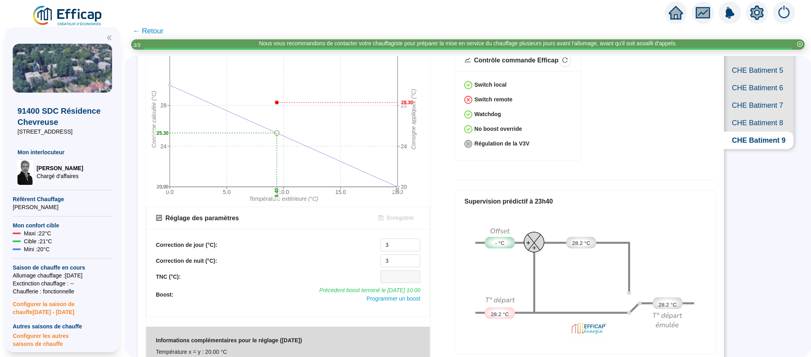
scroll to position [122, 0]
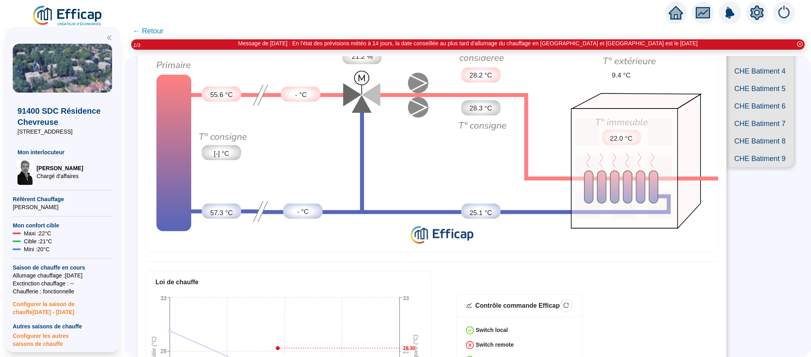
scroll to position [37, 0]
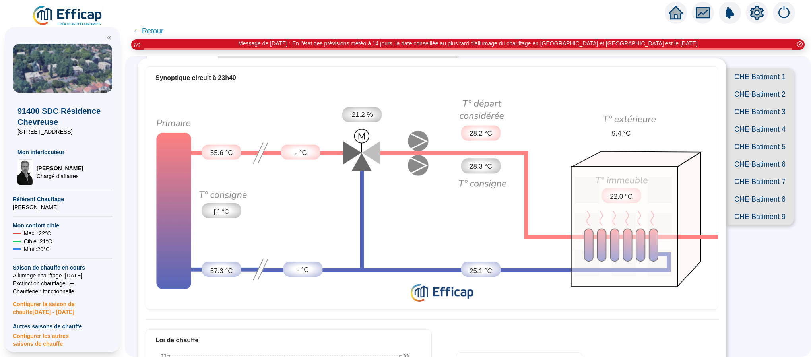
click at [753, 80] on span "CHE Batiment 1" at bounding box center [759, 76] width 67 height 17
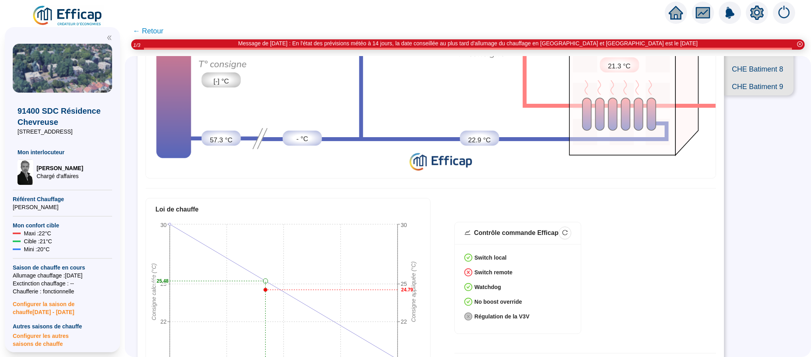
scroll to position [276, 0]
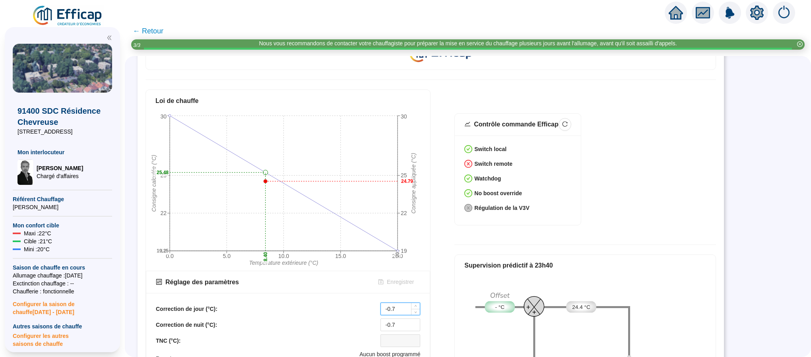
drag, startPoint x: 406, startPoint y: 300, endPoint x: 382, endPoint y: 303, distance: 24.0
click at [382, 303] on input "-0.7" at bounding box center [400, 309] width 39 height 12
type input "10"
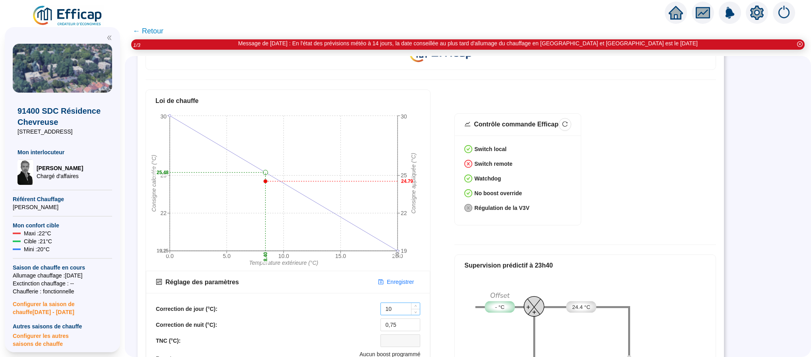
type input "10"
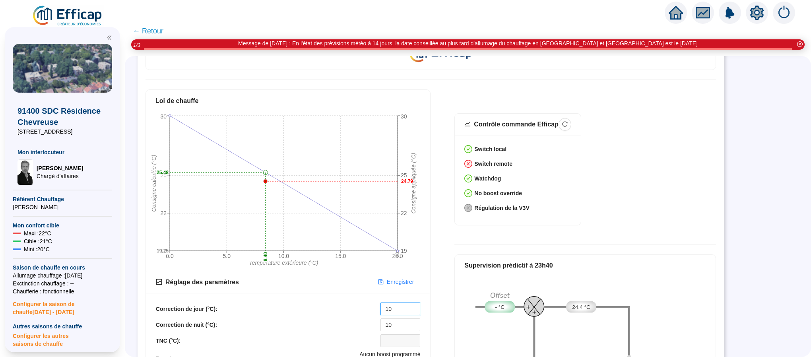
drag, startPoint x: 400, startPoint y: 305, endPoint x: 372, endPoint y: 303, distance: 27.5
click at [373, 303] on div "Correction de jour (°C): 10" at bounding box center [288, 308] width 264 height 13
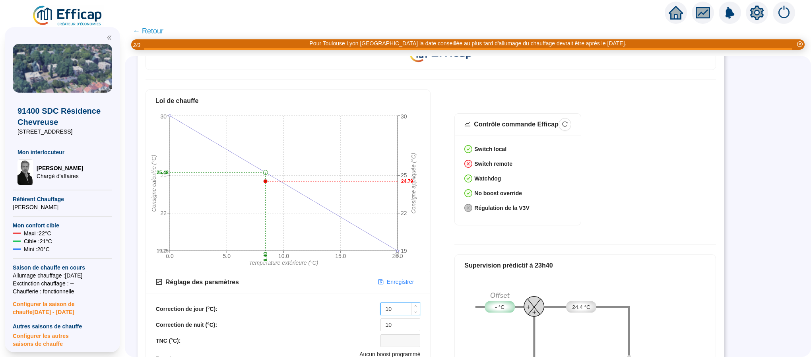
click at [401, 309] on input "10" at bounding box center [400, 309] width 39 height 12
type input "1"
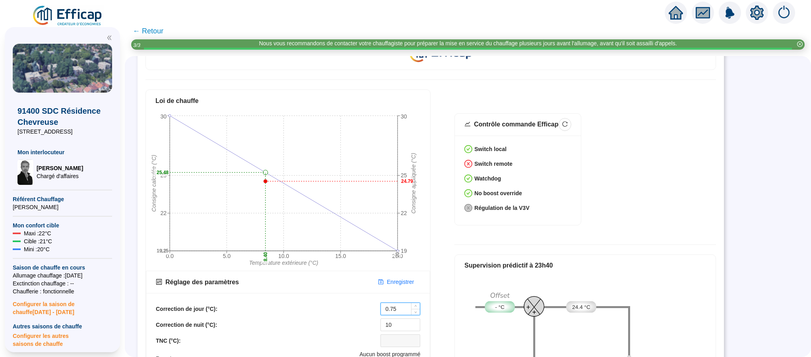
type input "0.75"
click at [400, 278] on span "Enregistrer" at bounding box center [400, 282] width 27 height 8
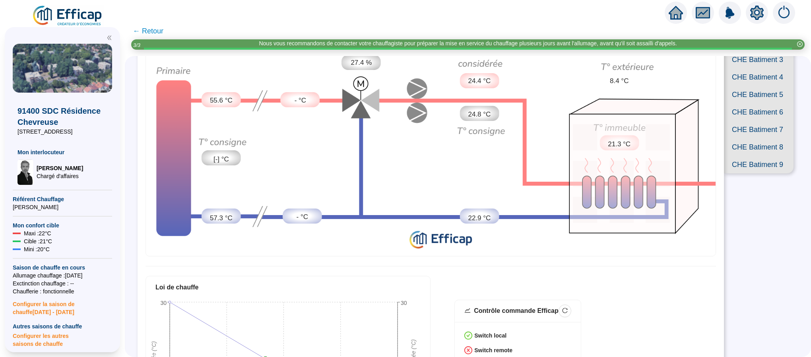
scroll to position [0, 0]
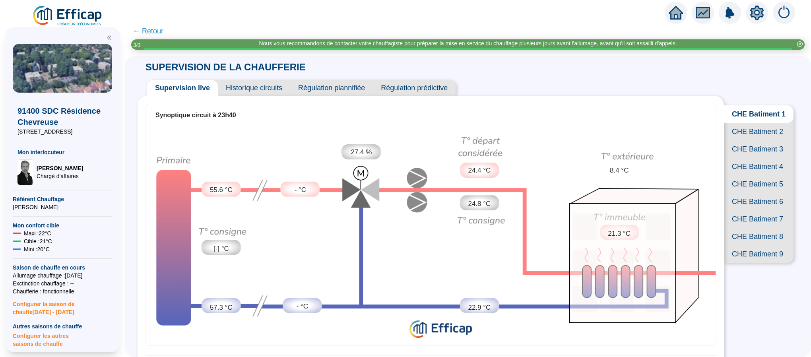
click at [733, 139] on span "CHE Batiment 2" at bounding box center [759, 131] width 70 height 17
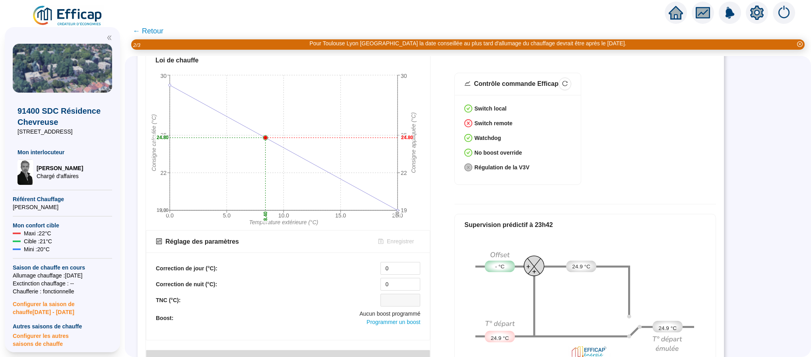
scroll to position [358, 0]
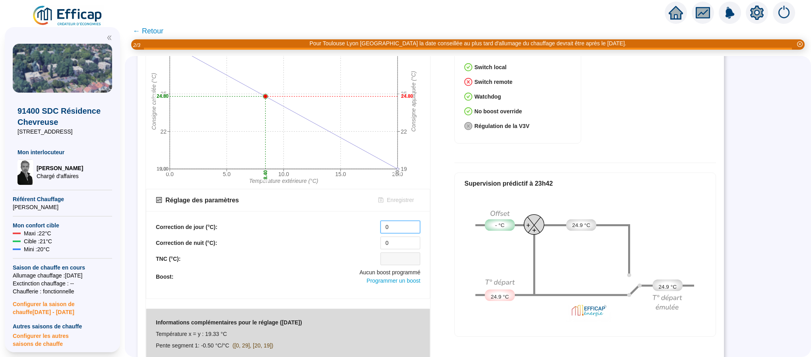
drag, startPoint x: 401, startPoint y: 219, endPoint x: 379, endPoint y: 221, distance: 21.1
click at [379, 221] on div "Correction de jour (°C): 0" at bounding box center [288, 227] width 264 height 13
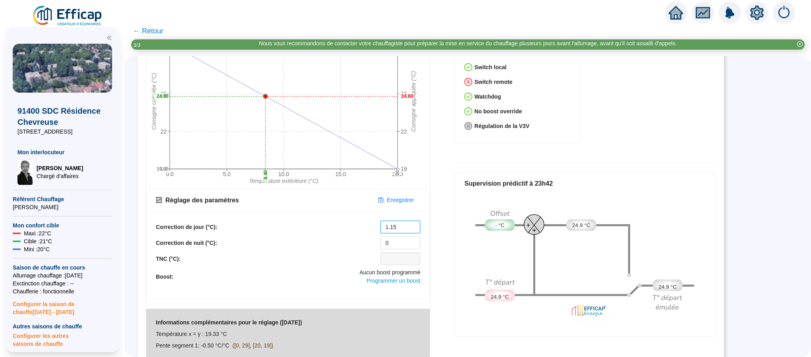
type input "1.15"
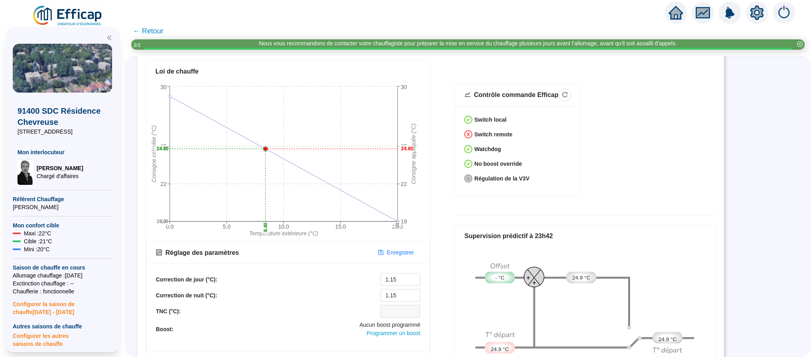
scroll to position [365, 0]
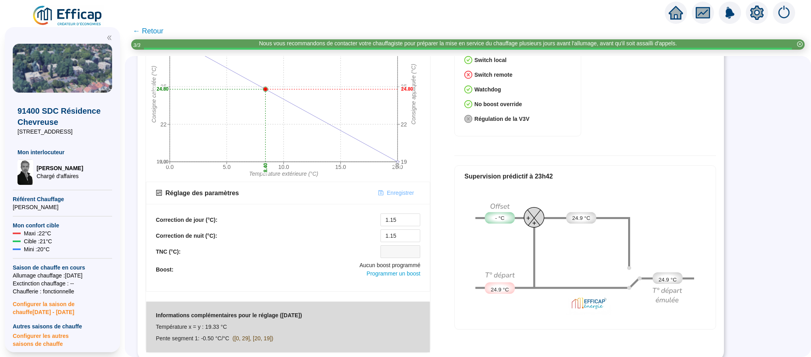
click at [394, 190] on span "Enregistrer" at bounding box center [400, 193] width 27 height 8
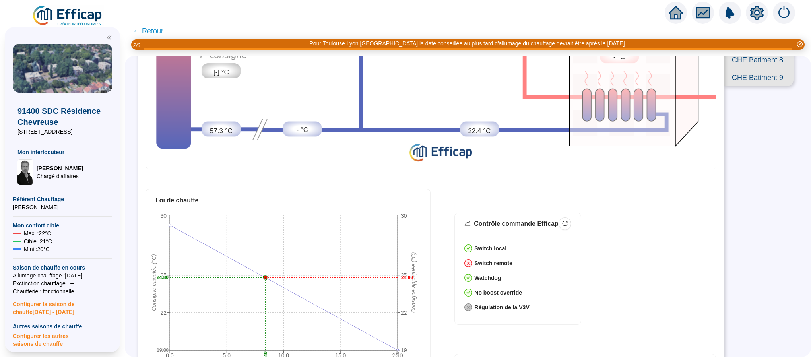
scroll to position [67, 0]
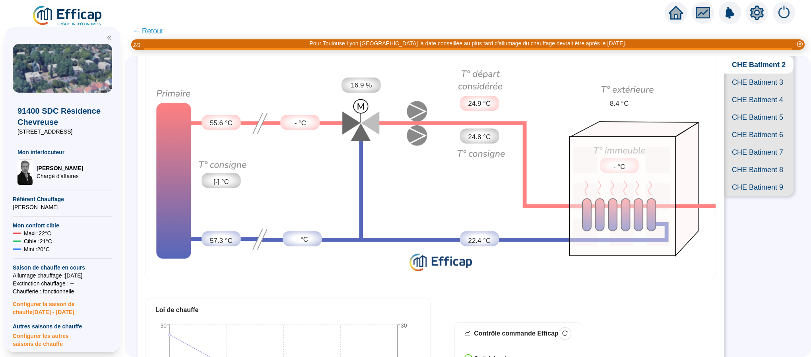
click at [764, 91] on span "CHE Batiment 3" at bounding box center [759, 82] width 70 height 17
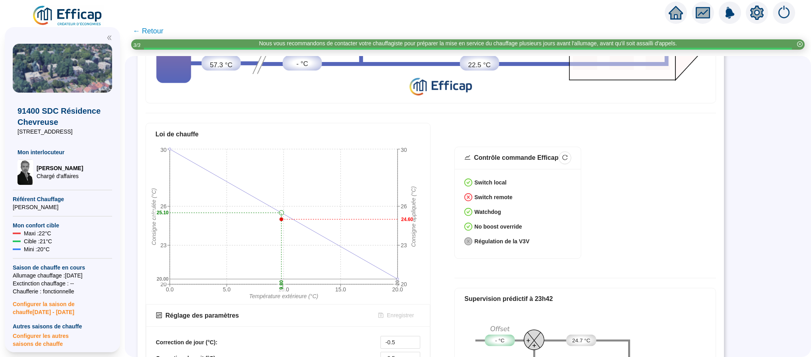
scroll to position [126, 0]
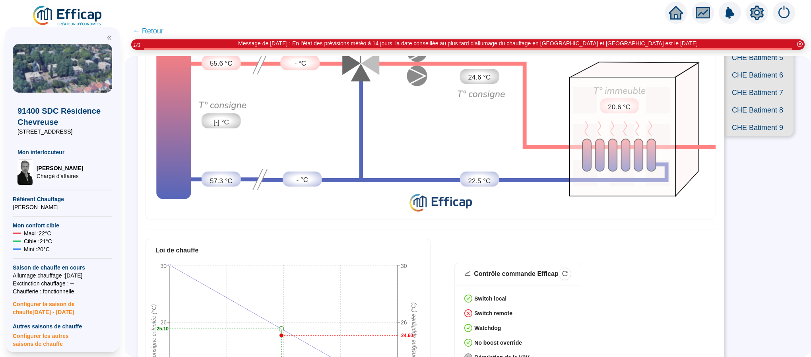
click at [749, 49] on span "CHE Batiment 4" at bounding box center [759, 39] width 70 height 17
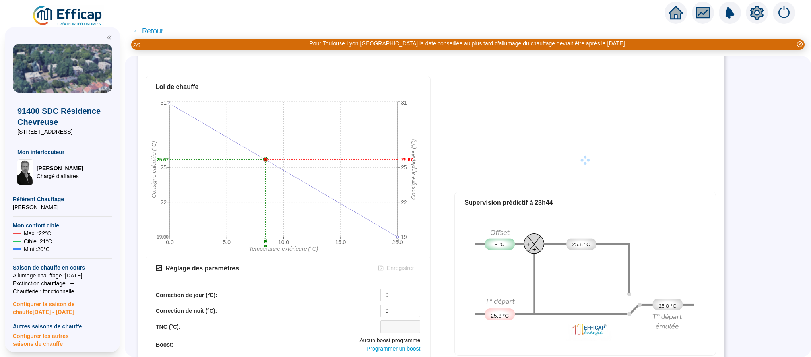
scroll to position [365, 0]
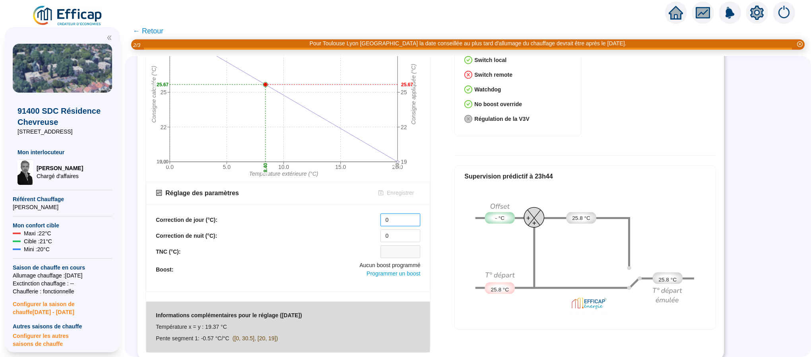
drag, startPoint x: 396, startPoint y: 215, endPoint x: 379, endPoint y: 215, distance: 16.3
click at [379, 215] on div "Correction de jour (°C): 0" at bounding box center [288, 219] width 264 height 13
type input "1.2"
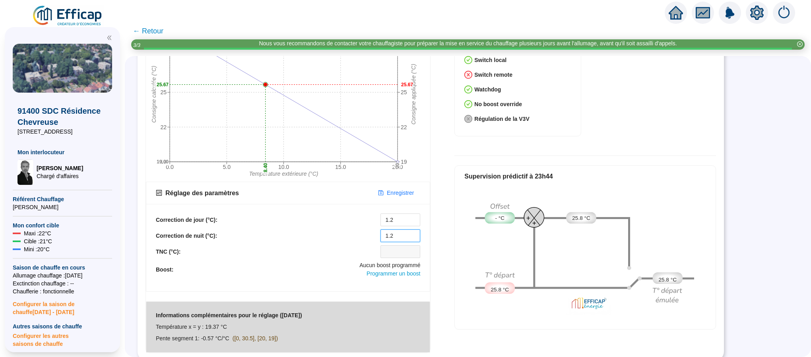
type input "1.2"
click at [398, 189] on span "Enregistrer" at bounding box center [400, 193] width 27 height 8
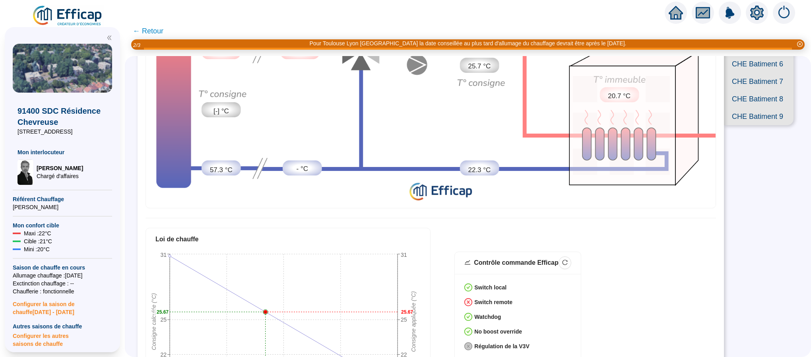
scroll to position [126, 0]
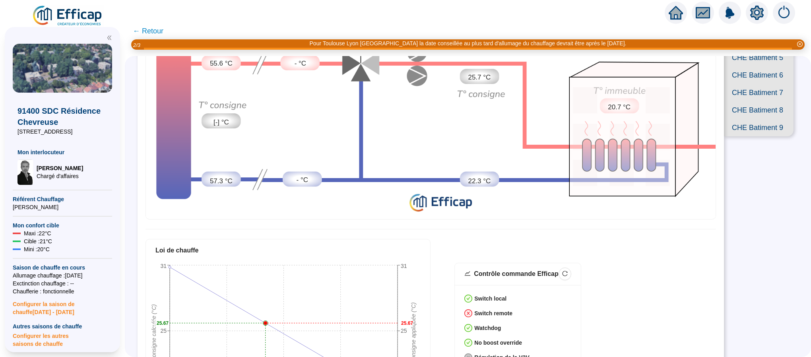
click at [741, 66] on span "CHE Batiment 5" at bounding box center [759, 57] width 70 height 17
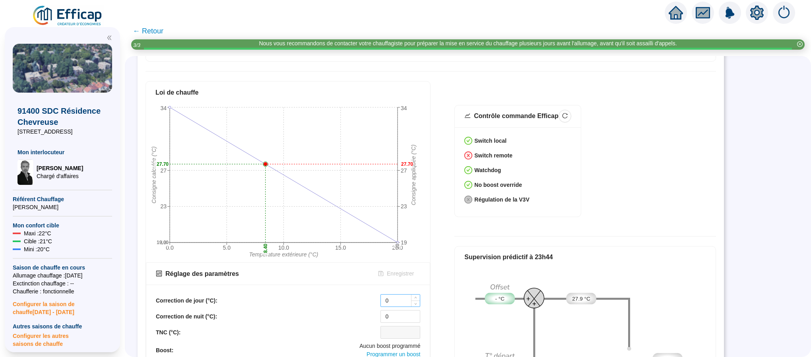
scroll to position [305, 0]
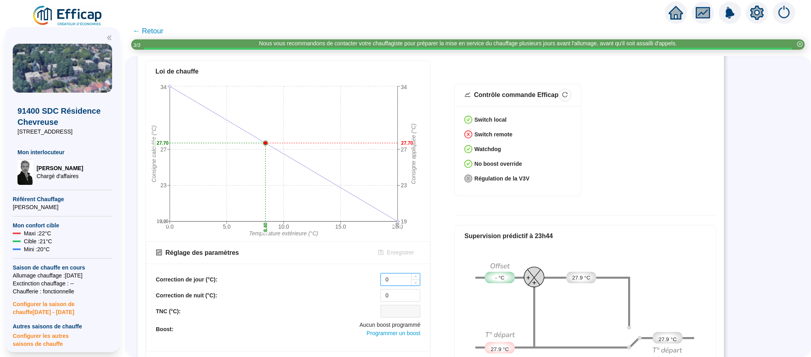
drag, startPoint x: 395, startPoint y: 277, endPoint x: 383, endPoint y: 277, distance: 11.9
click at [383, 277] on input "0" at bounding box center [400, 279] width 39 height 12
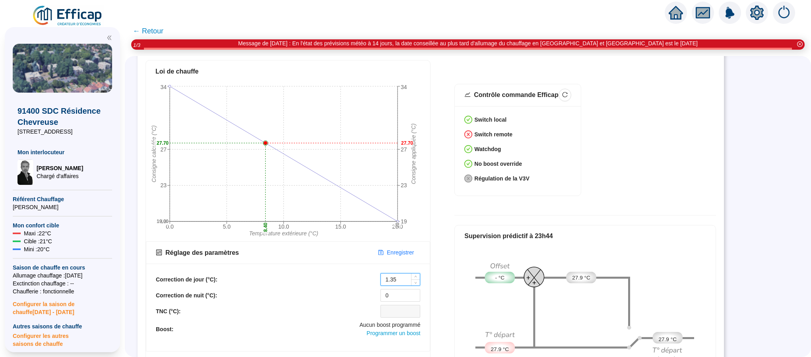
type input "1.35"
click at [405, 251] on span "Enregistrer" at bounding box center [400, 252] width 27 height 8
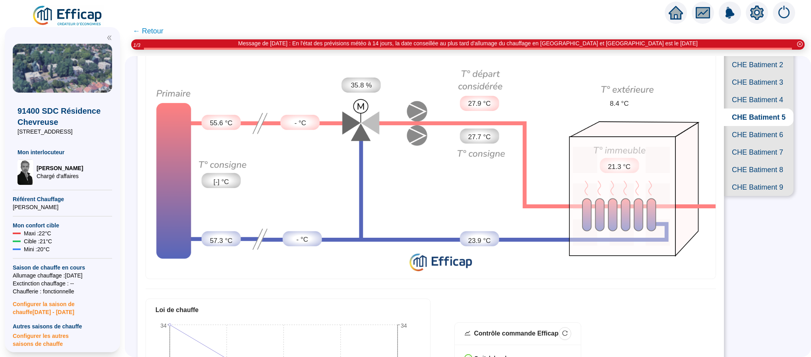
scroll to position [7, 0]
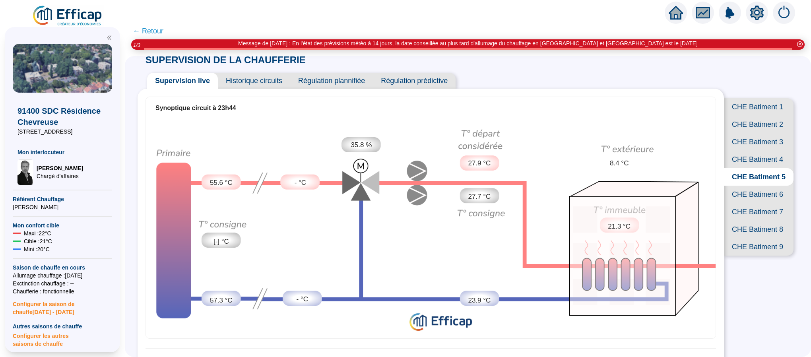
click at [753, 203] on span "CHE Batiment 6" at bounding box center [759, 194] width 70 height 17
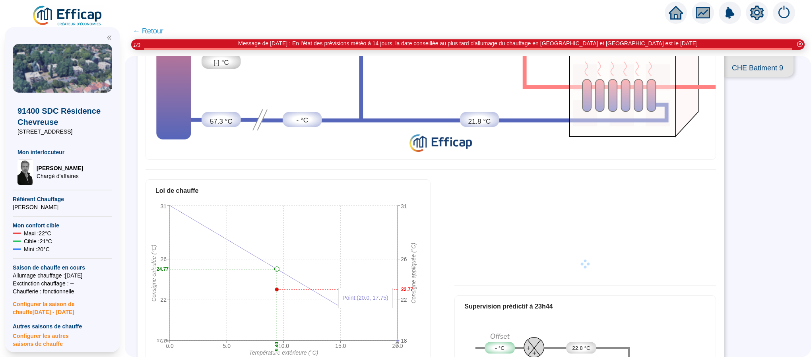
scroll to position [305, 0]
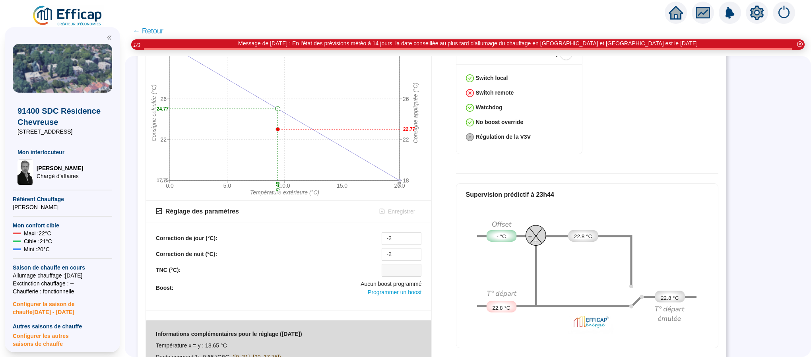
scroll to position [366, 0]
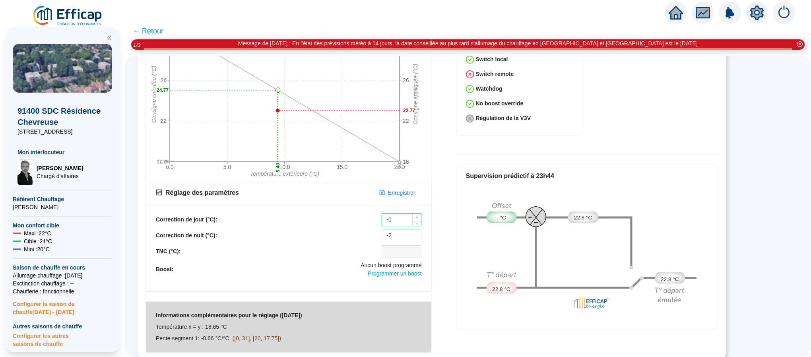
click at [415, 214] on span "Increase Value" at bounding box center [416, 217] width 9 height 7
type input "0"
click at [415, 214] on span "Increase Value" at bounding box center [416, 217] width 9 height 7
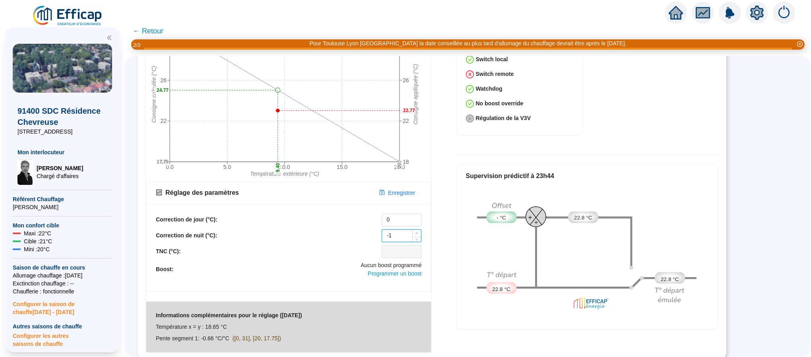
click at [416, 232] on icon "up" at bounding box center [416, 233] width 3 height 3
type input "0"
click at [416, 232] on icon "up" at bounding box center [416, 233] width 3 height 3
click at [402, 189] on span "Enregistrer" at bounding box center [401, 193] width 27 height 8
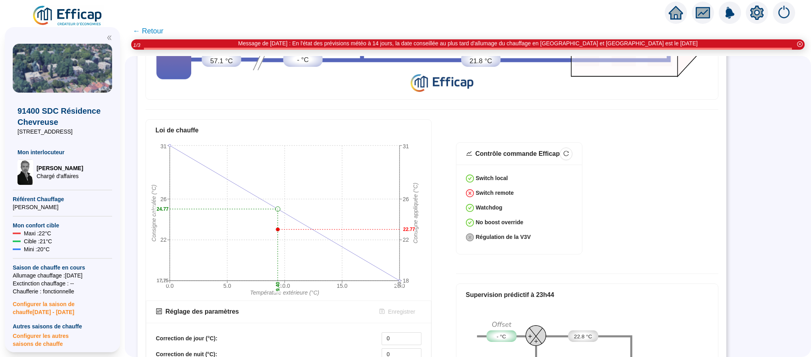
scroll to position [68, 0]
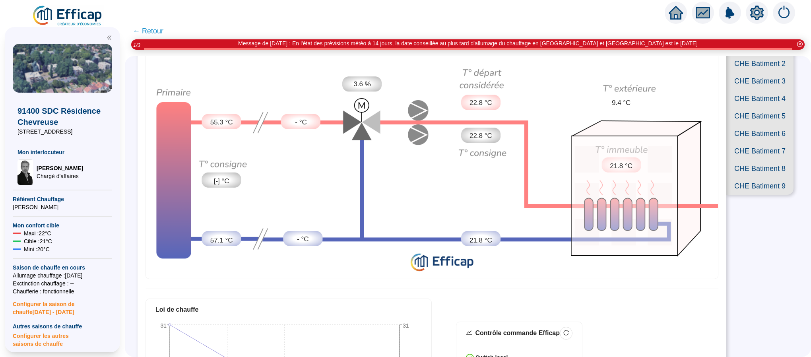
click at [750, 160] on span "CHE Batiment 7" at bounding box center [759, 150] width 67 height 17
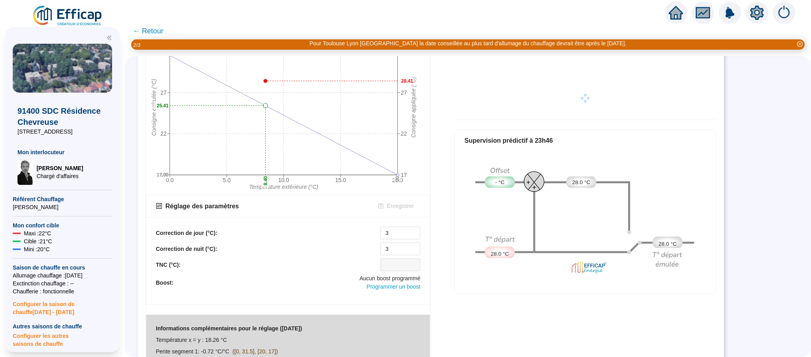
scroll to position [365, 0]
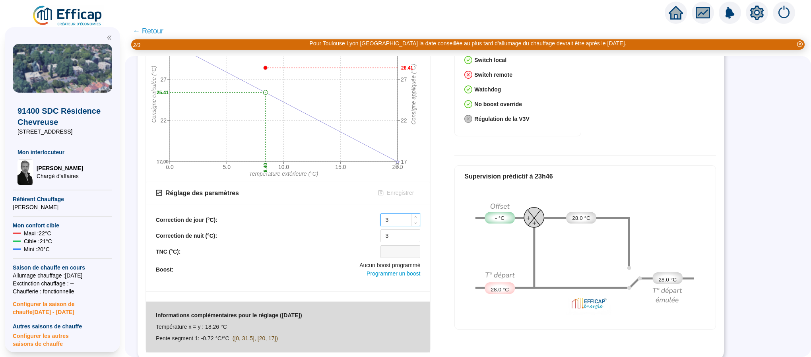
drag, startPoint x: 394, startPoint y: 218, endPoint x: 382, endPoint y: 216, distance: 12.1
click at [382, 216] on input "3" at bounding box center [400, 220] width 39 height 12
type input "1.4"
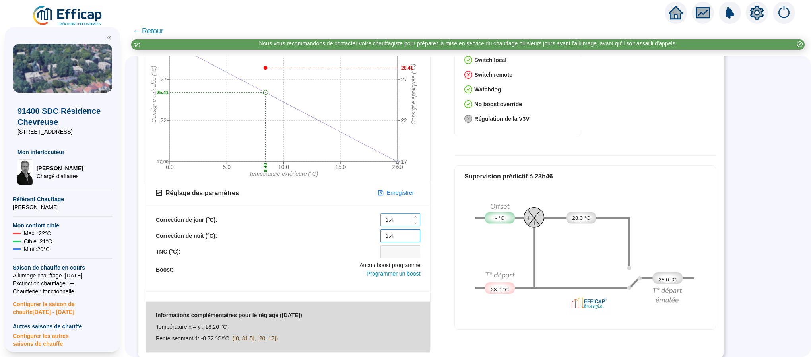
type input "1.4"
click at [402, 189] on span "Enregistrer" at bounding box center [400, 193] width 27 height 8
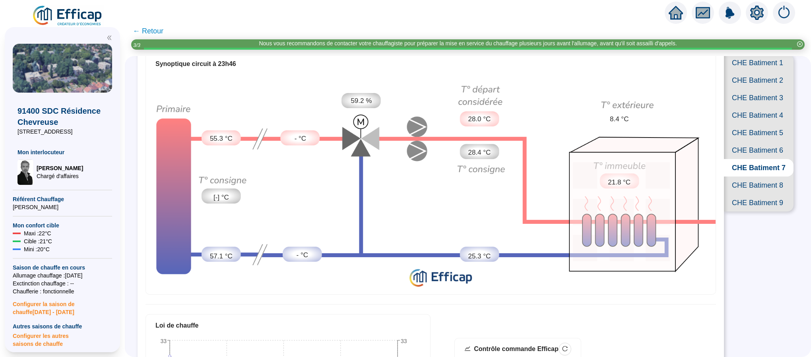
scroll to position [7, 0]
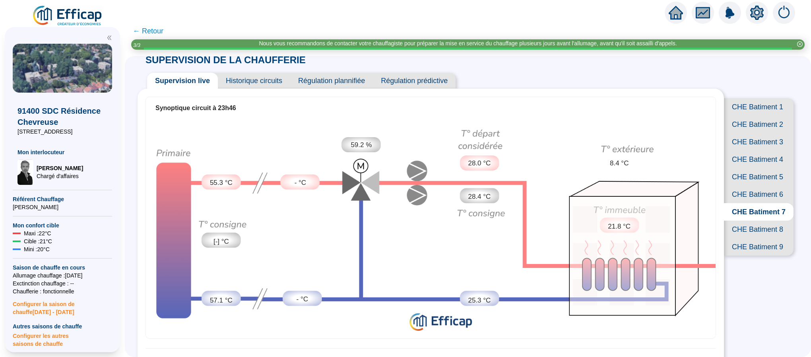
click at [741, 238] on span "CHE Batiment 8" at bounding box center [759, 229] width 70 height 17
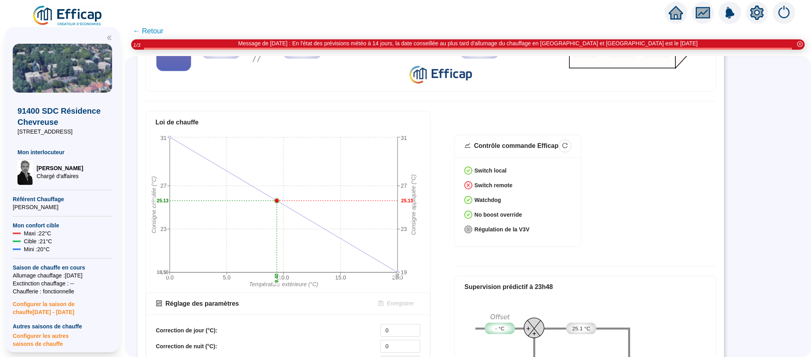
scroll to position [305, 0]
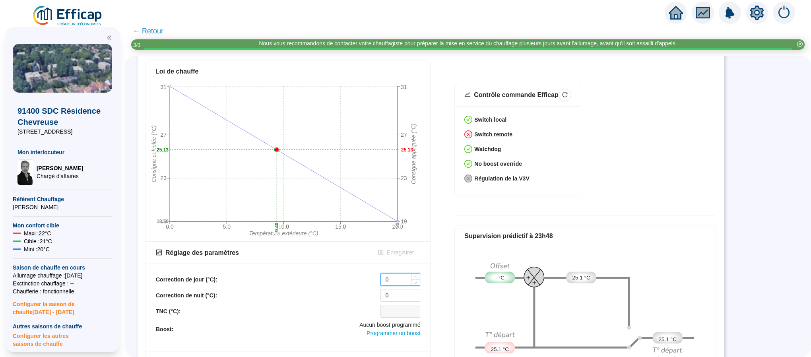
click at [391, 273] on input "0" at bounding box center [400, 279] width 39 height 12
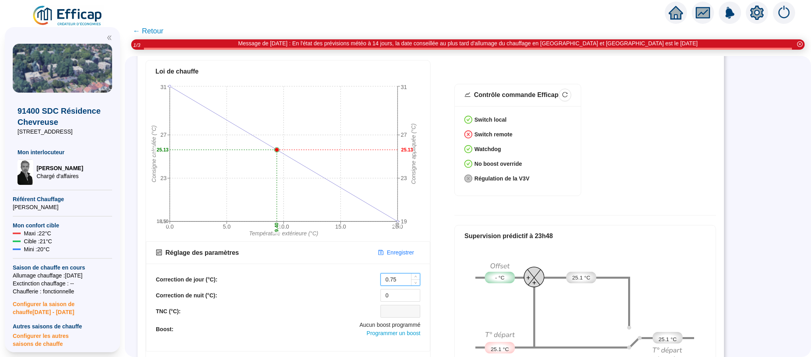
type input "0.75"
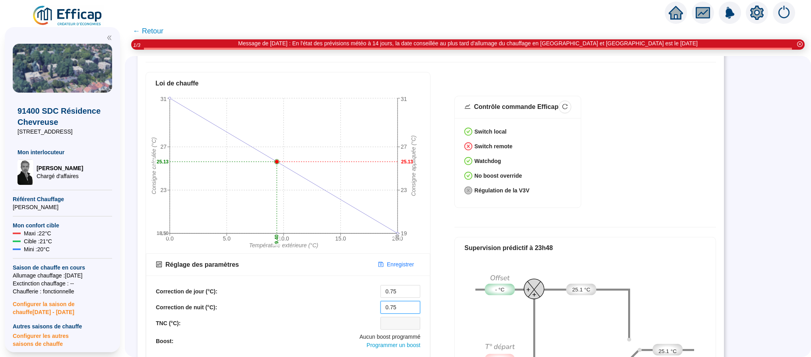
scroll to position [365, 0]
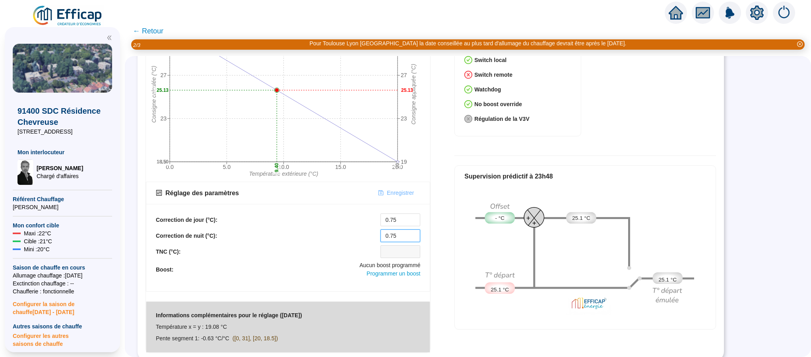
type input "0.75"
click at [399, 189] on span "Enregistrer" at bounding box center [400, 193] width 27 height 8
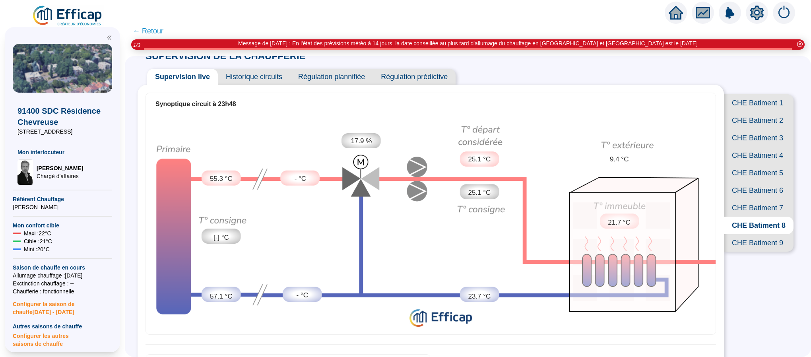
scroll to position [7, 0]
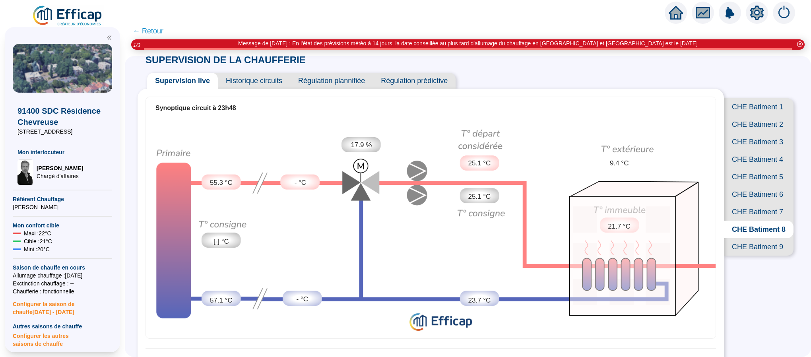
click at [749, 256] on span "CHE Batiment 9" at bounding box center [759, 246] width 70 height 17
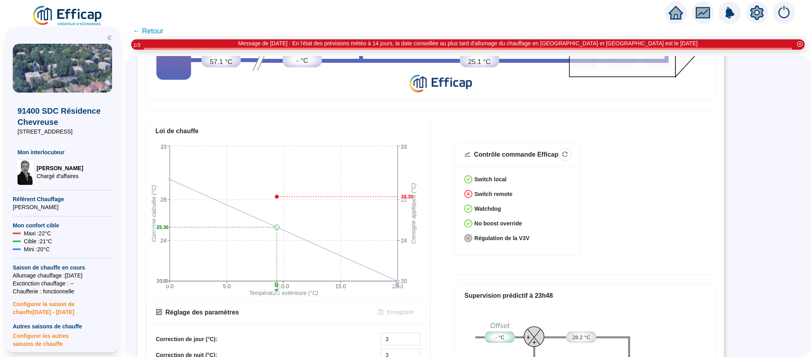
scroll to position [305, 0]
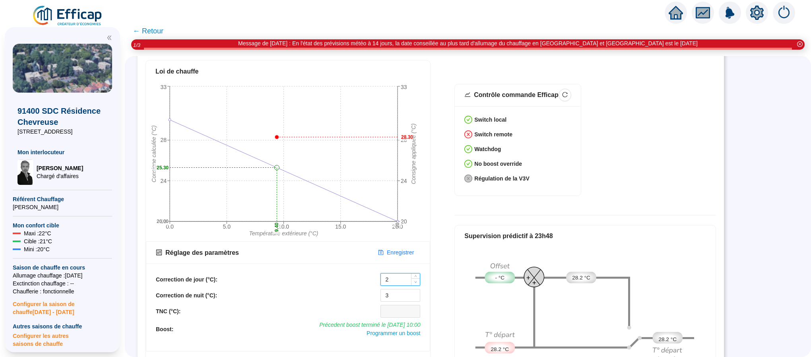
click at [414, 278] on span "Decrease Value" at bounding box center [415, 281] width 9 height 7
type input "2.9"
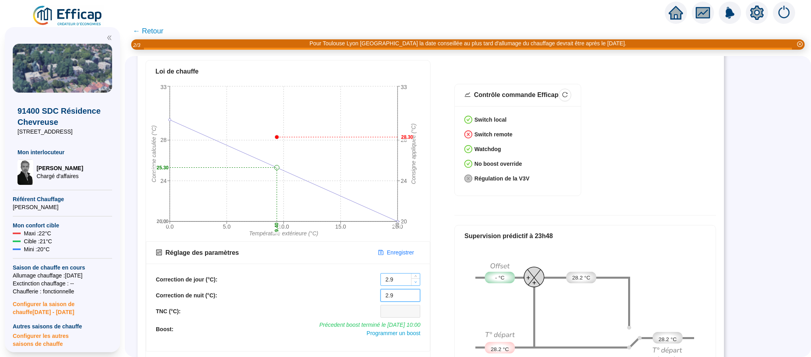
type input "2.9"
drag, startPoint x: 407, startPoint y: 273, endPoint x: 374, endPoint y: 269, distance: 33.2
click at [374, 273] on div "Correction de jour (°C): 2.9" at bounding box center [288, 279] width 264 height 13
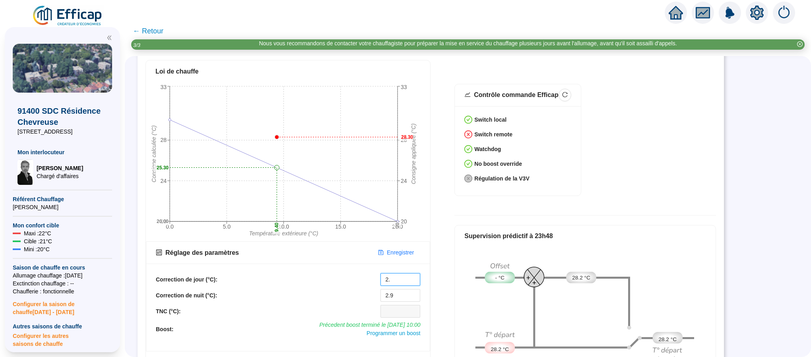
type input "2.9"
click at [390, 251] on span "Enregistrer" at bounding box center [400, 252] width 27 height 8
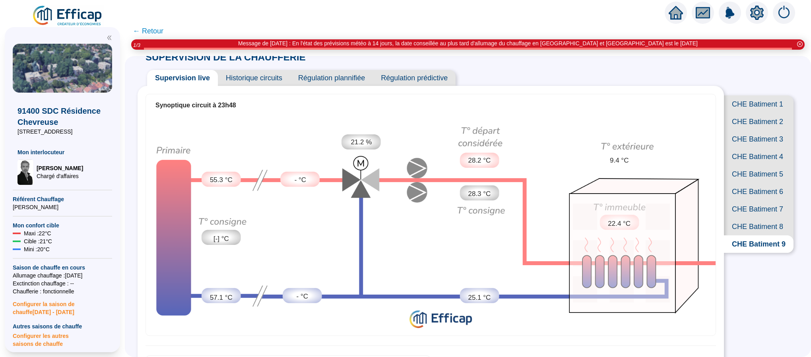
scroll to position [7, 0]
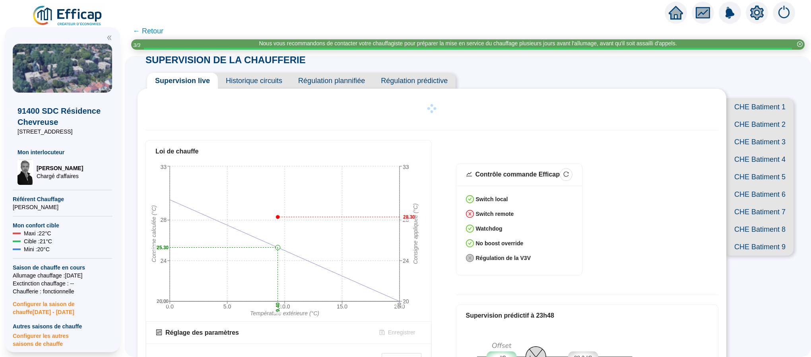
click at [750, 104] on span "CHE Batiment 1" at bounding box center [759, 106] width 67 height 17
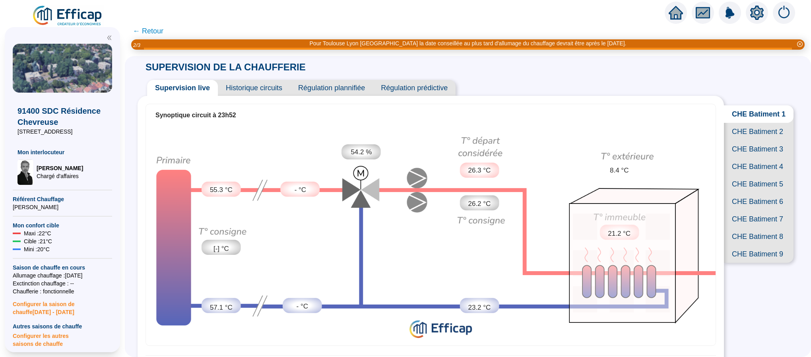
click at [740, 135] on span "CHE Batiment 2" at bounding box center [759, 131] width 70 height 17
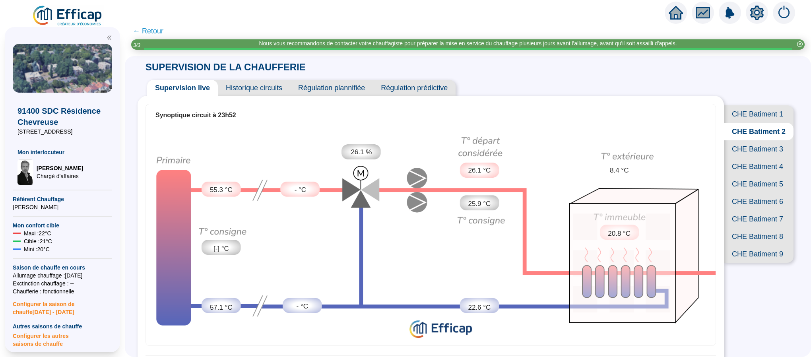
click at [754, 158] on span "CHE Batiment 3" at bounding box center [759, 148] width 70 height 17
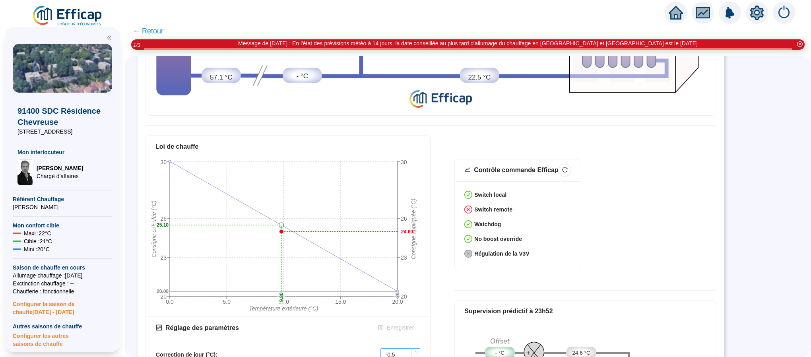
scroll to position [298, 0]
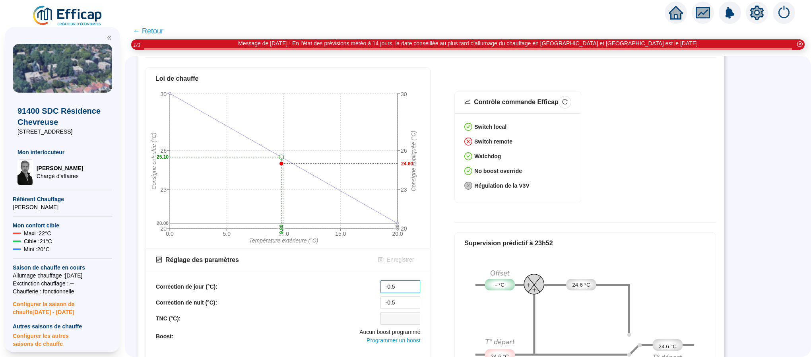
drag, startPoint x: 399, startPoint y: 283, endPoint x: 371, endPoint y: 283, distance: 27.4
click at [371, 283] on div "Correction de jour (°C): -0.5" at bounding box center [288, 286] width 264 height 13
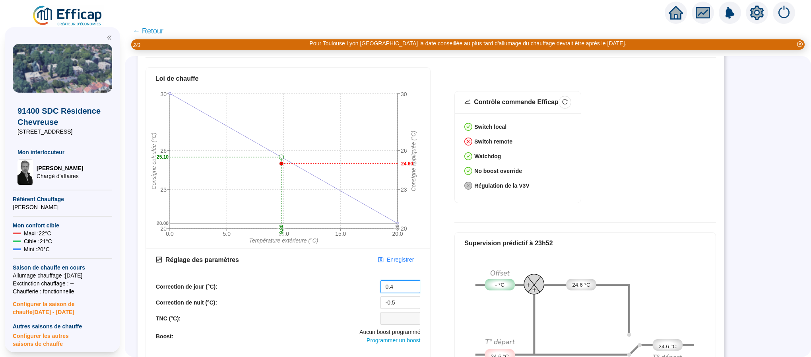
type input "0.4"
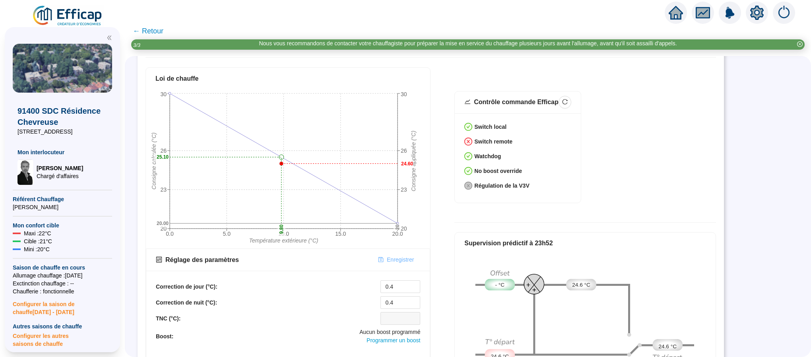
click at [395, 256] on span "Enregistrer" at bounding box center [400, 260] width 27 height 8
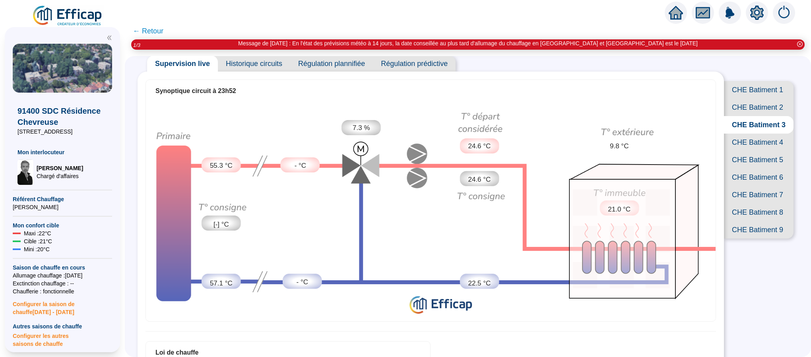
scroll to position [0, 0]
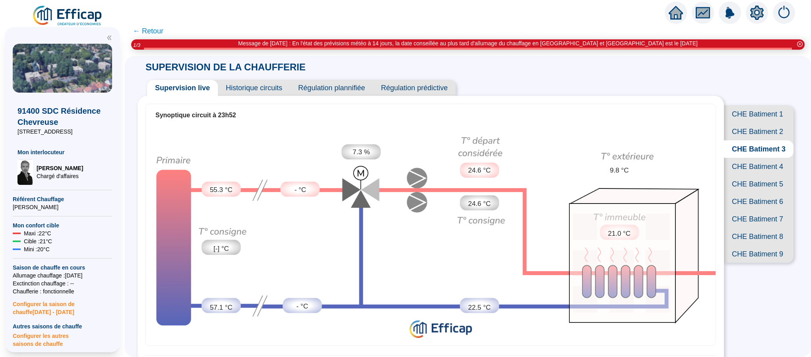
click at [727, 175] on span "CHE Batiment 4" at bounding box center [759, 166] width 70 height 17
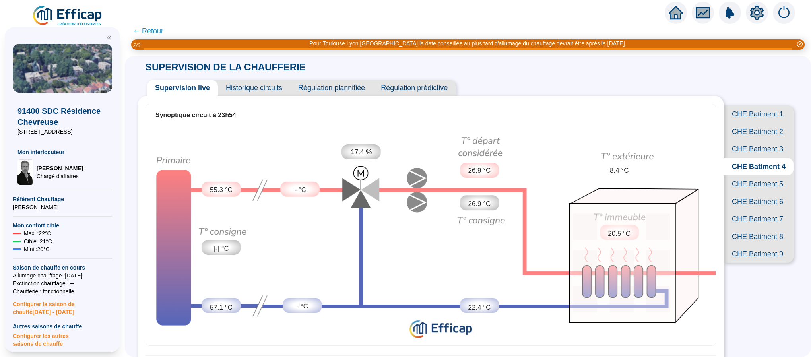
click at [740, 193] on span "CHE Batiment 5" at bounding box center [759, 183] width 70 height 17
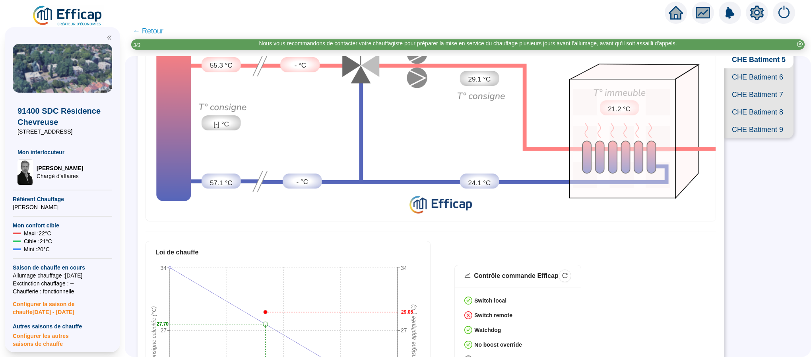
scroll to position [60, 0]
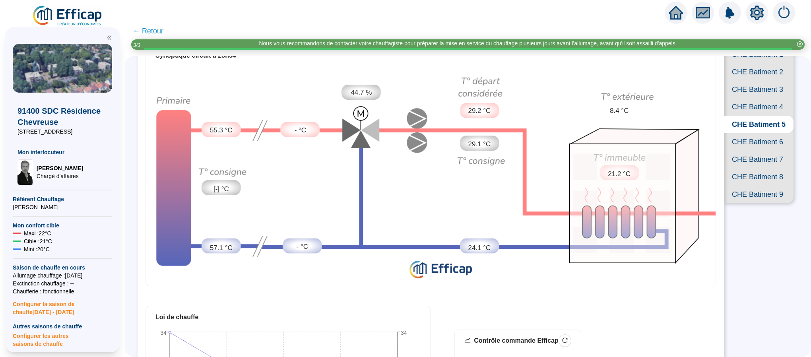
click at [759, 151] on span "CHE Batiment 6" at bounding box center [759, 141] width 70 height 17
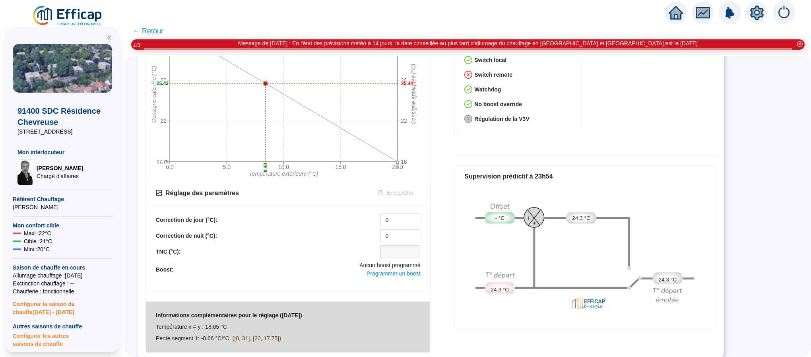
scroll to position [7, 0]
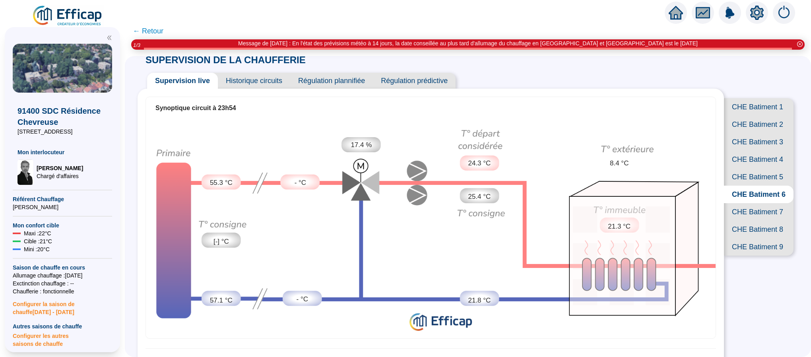
click at [743, 221] on span "CHE Batiment 7" at bounding box center [759, 211] width 70 height 17
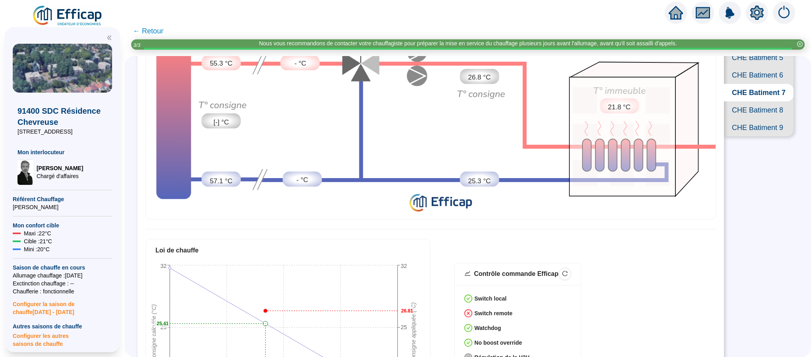
scroll to position [67, 0]
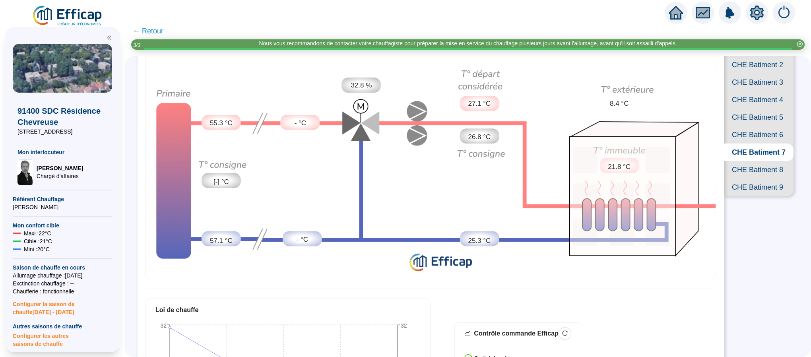
click at [763, 178] on span "CHE Batiment 8" at bounding box center [759, 169] width 70 height 17
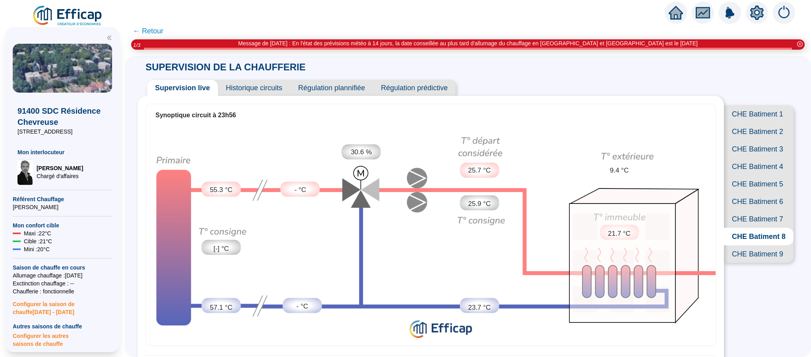
click at [744, 263] on span "CHE Batiment 9" at bounding box center [759, 253] width 70 height 17
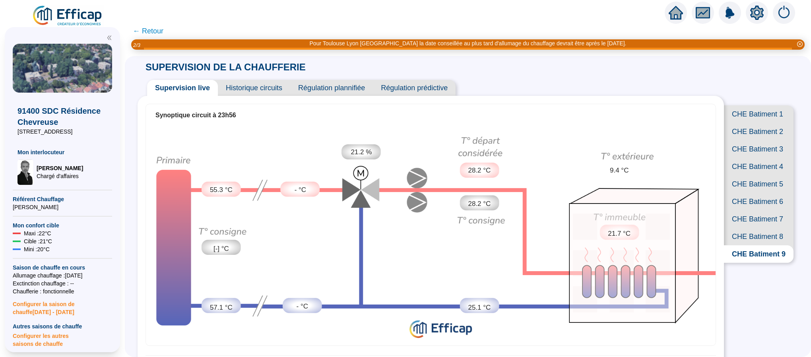
click at [267, 87] on span "Historique circuits" at bounding box center [254, 88] width 72 height 16
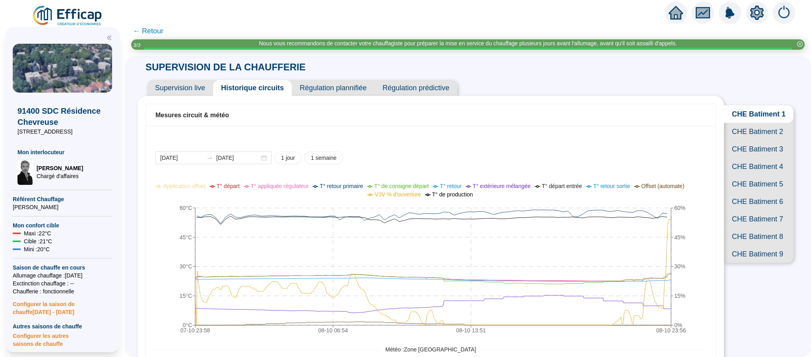
scroll to position [60, 0]
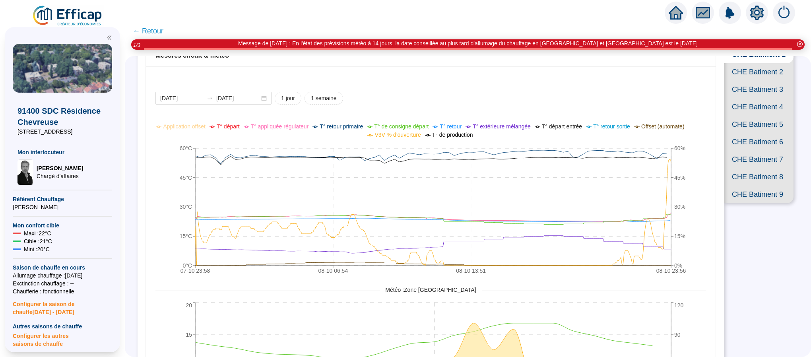
click at [755, 78] on span "CHE Batiment 2" at bounding box center [759, 71] width 70 height 17
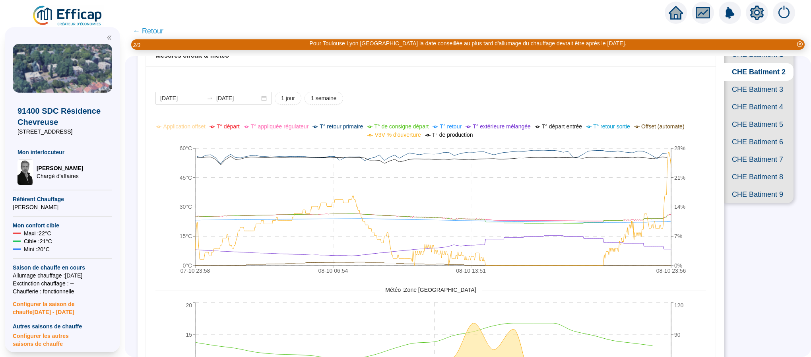
click at [747, 98] on span "CHE Batiment 3" at bounding box center [759, 89] width 70 height 17
